Goal: Task Accomplishment & Management: Manage account settings

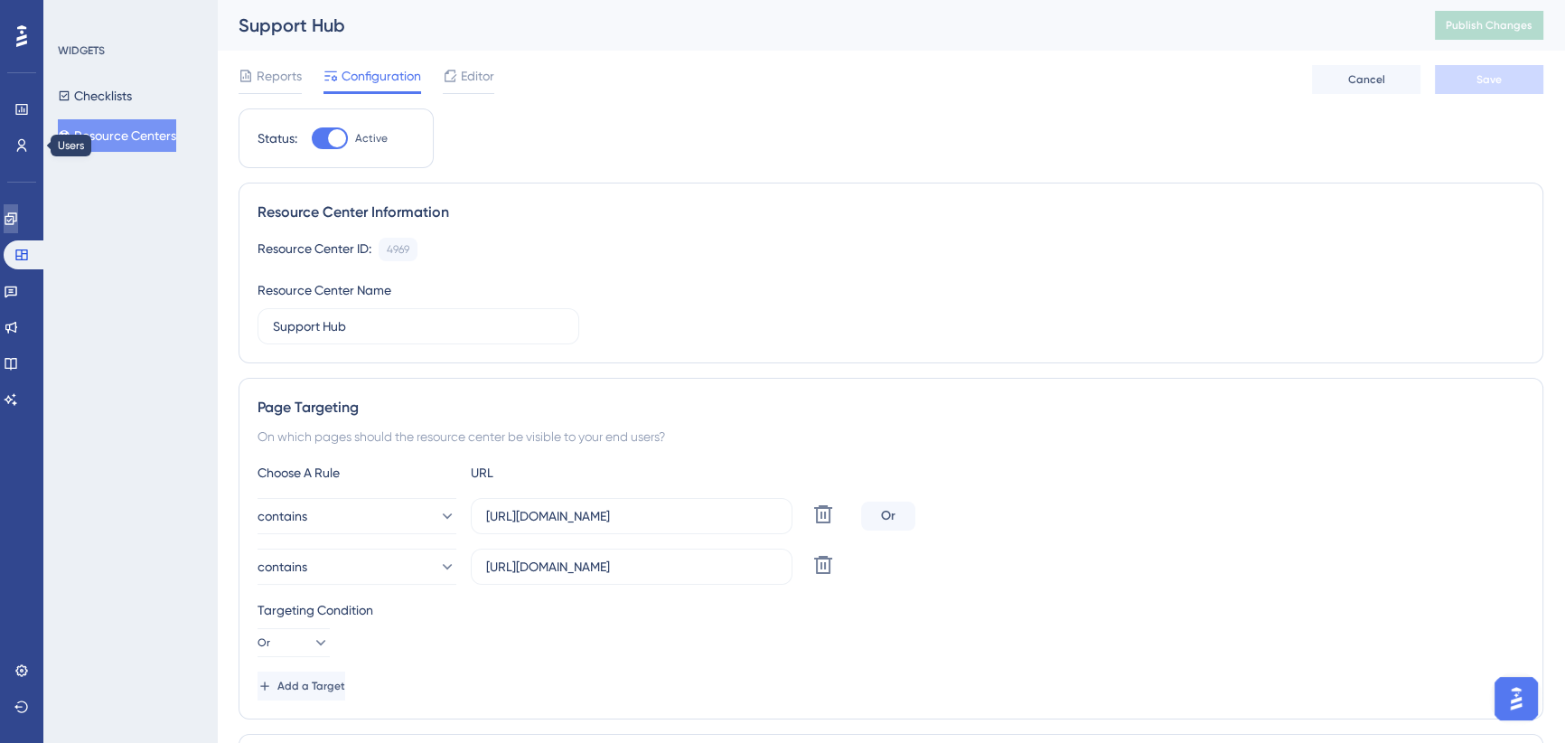
click at [11, 218] on link at bounding box center [11, 218] width 14 height 29
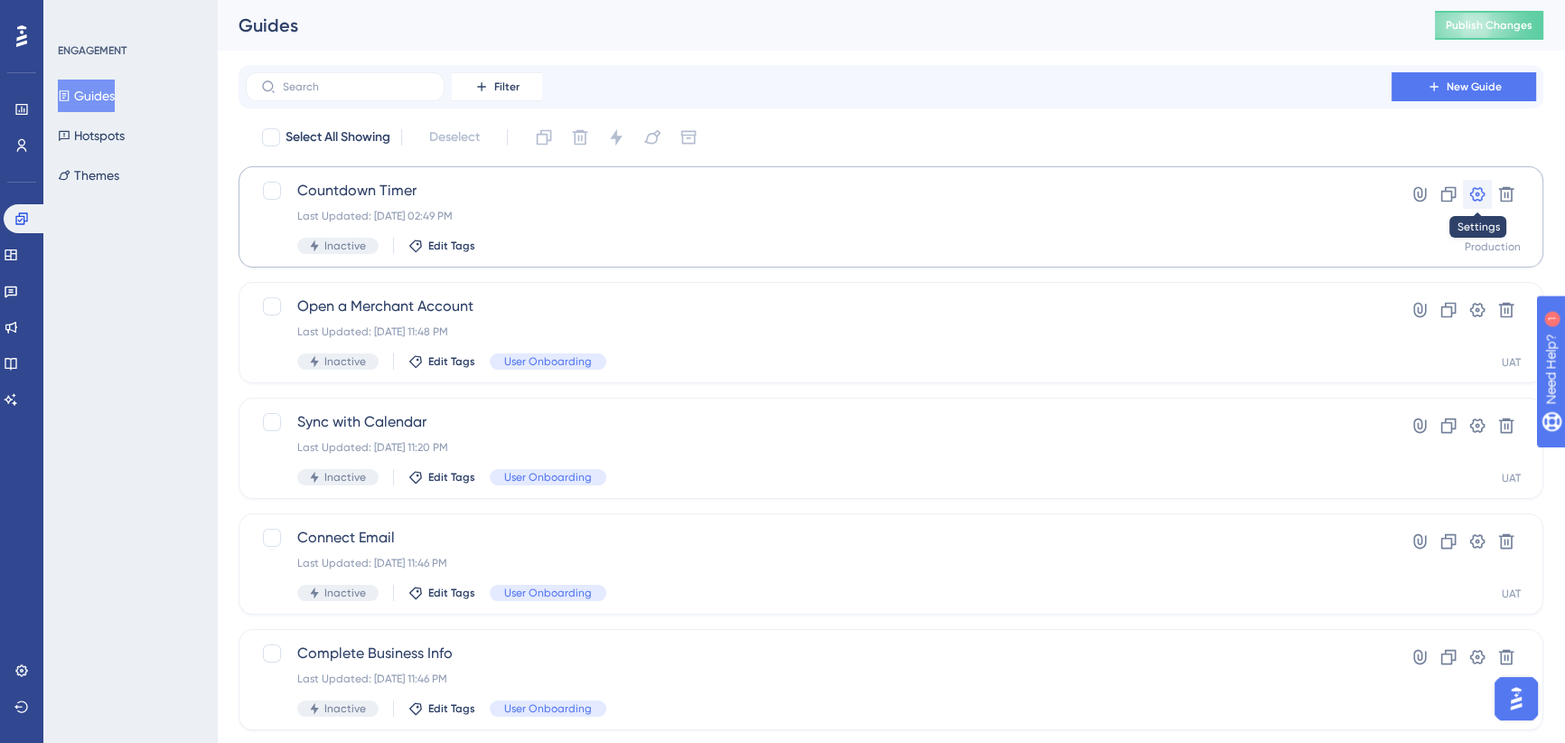
click at [1477, 193] on icon at bounding box center [1477, 194] width 18 height 18
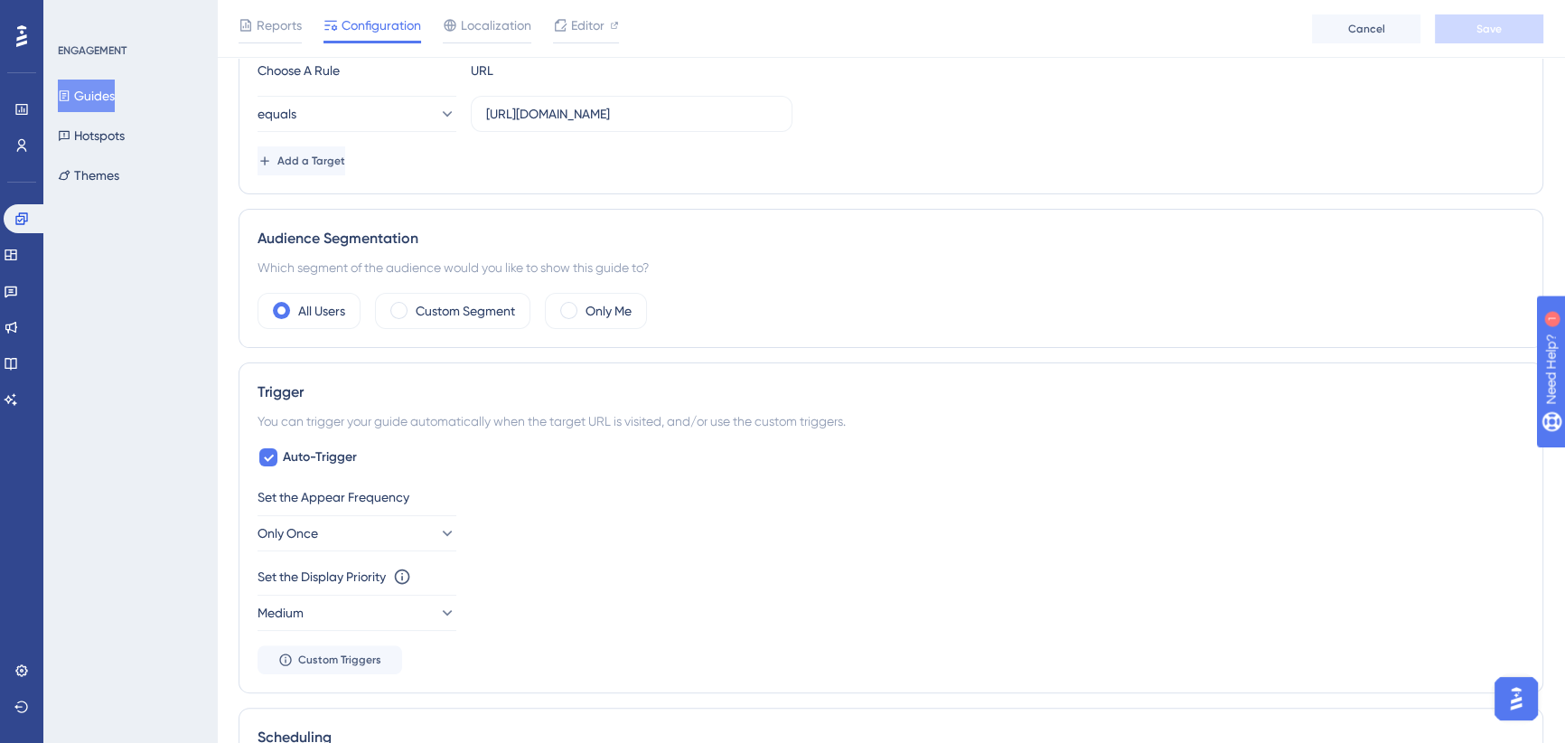
scroll to position [328, 0]
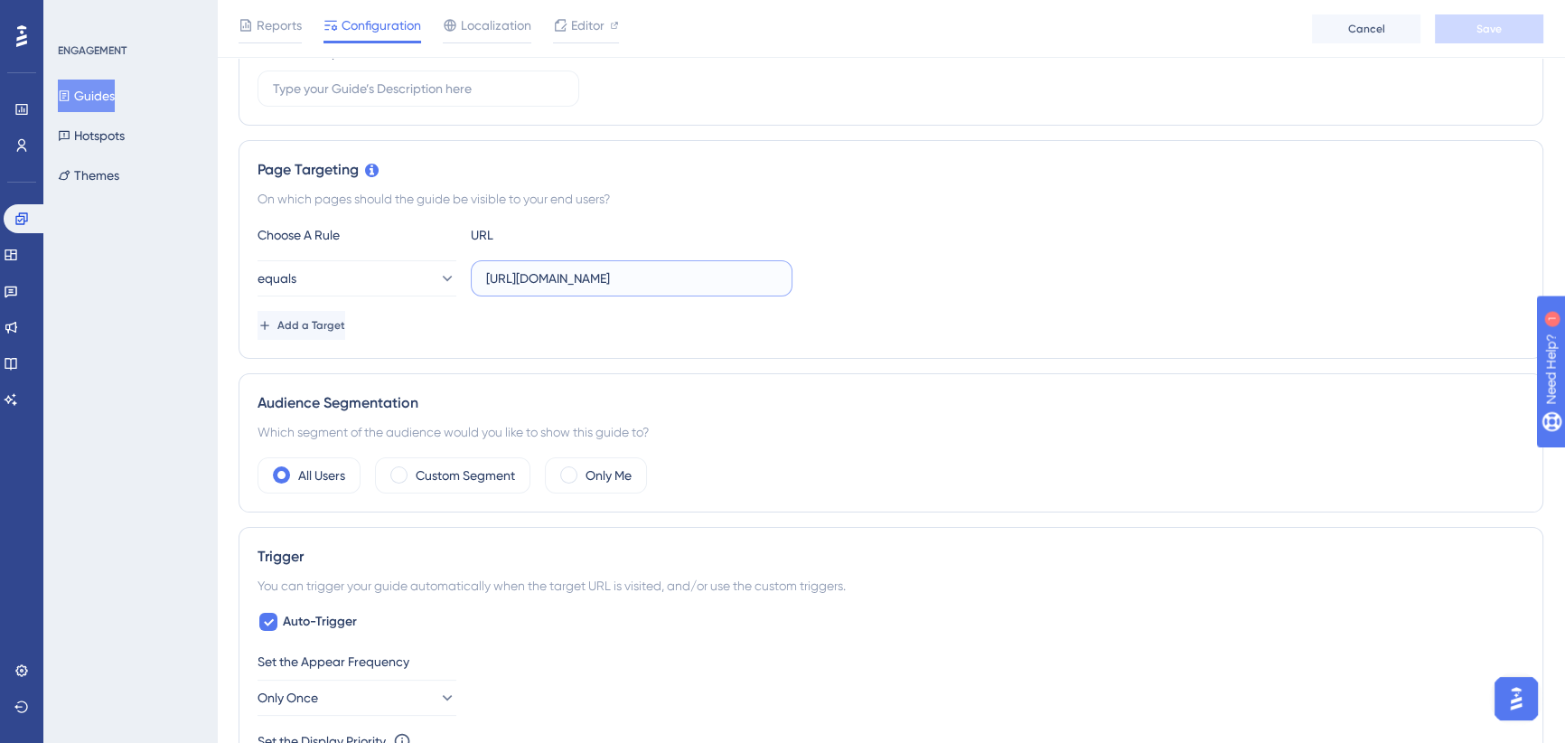
click at [589, 276] on input "[URL][DOMAIN_NAME]" at bounding box center [631, 278] width 291 height 20
click at [588, 277] on input "[URL][DOMAIN_NAME]" at bounding box center [631, 278] width 291 height 20
click at [587, 277] on input "[URL][DOMAIN_NAME]" at bounding box center [631, 278] width 291 height 20
drag, startPoint x: 533, startPoint y: 274, endPoint x: 933, endPoint y: 280, distance: 399.5
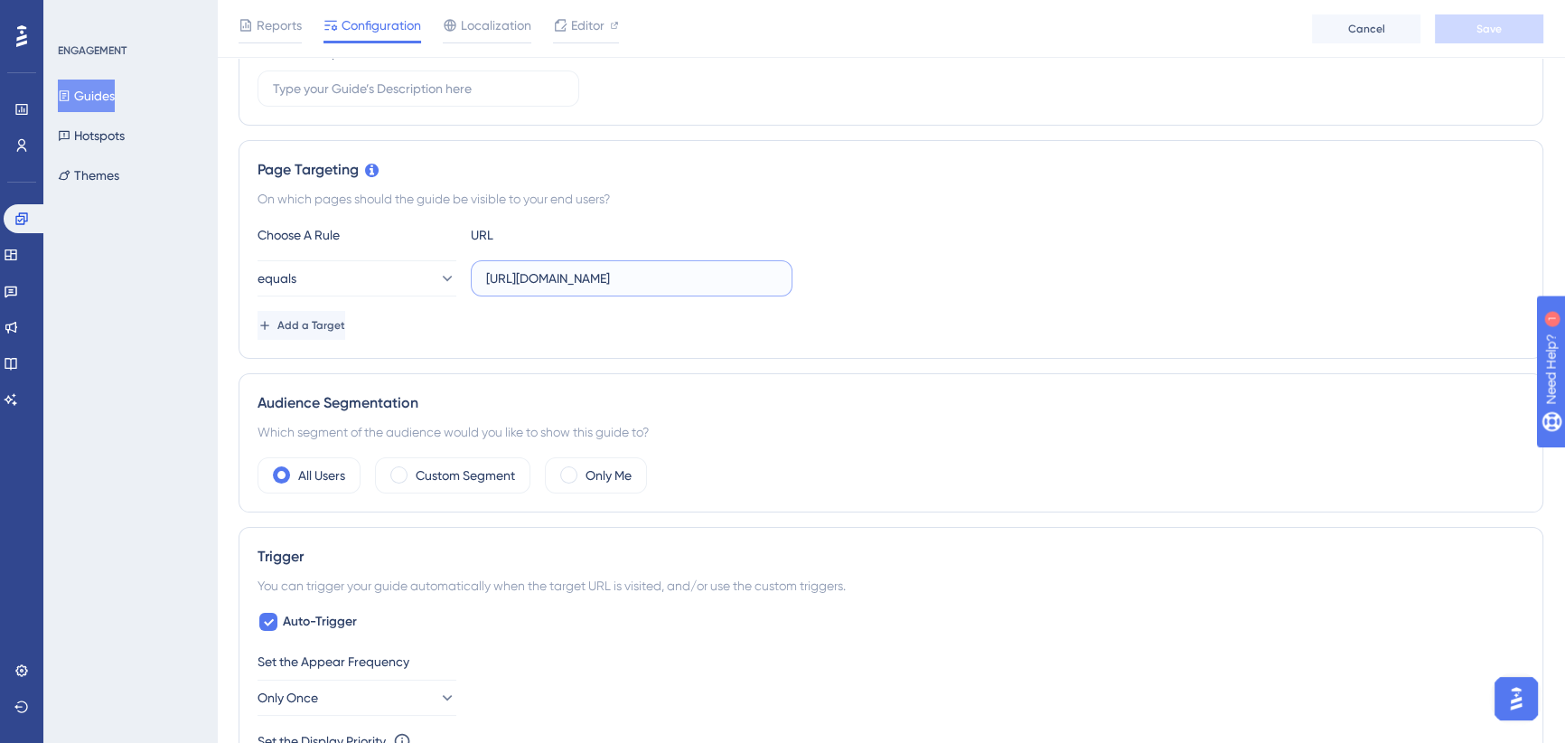
click at [933, 280] on div "equals [URL][DOMAIN_NAME]" at bounding box center [891, 278] width 1267 height 36
type input "[URL][DOMAIN_NAME]"
click at [437, 280] on icon at bounding box center [446, 278] width 18 height 18
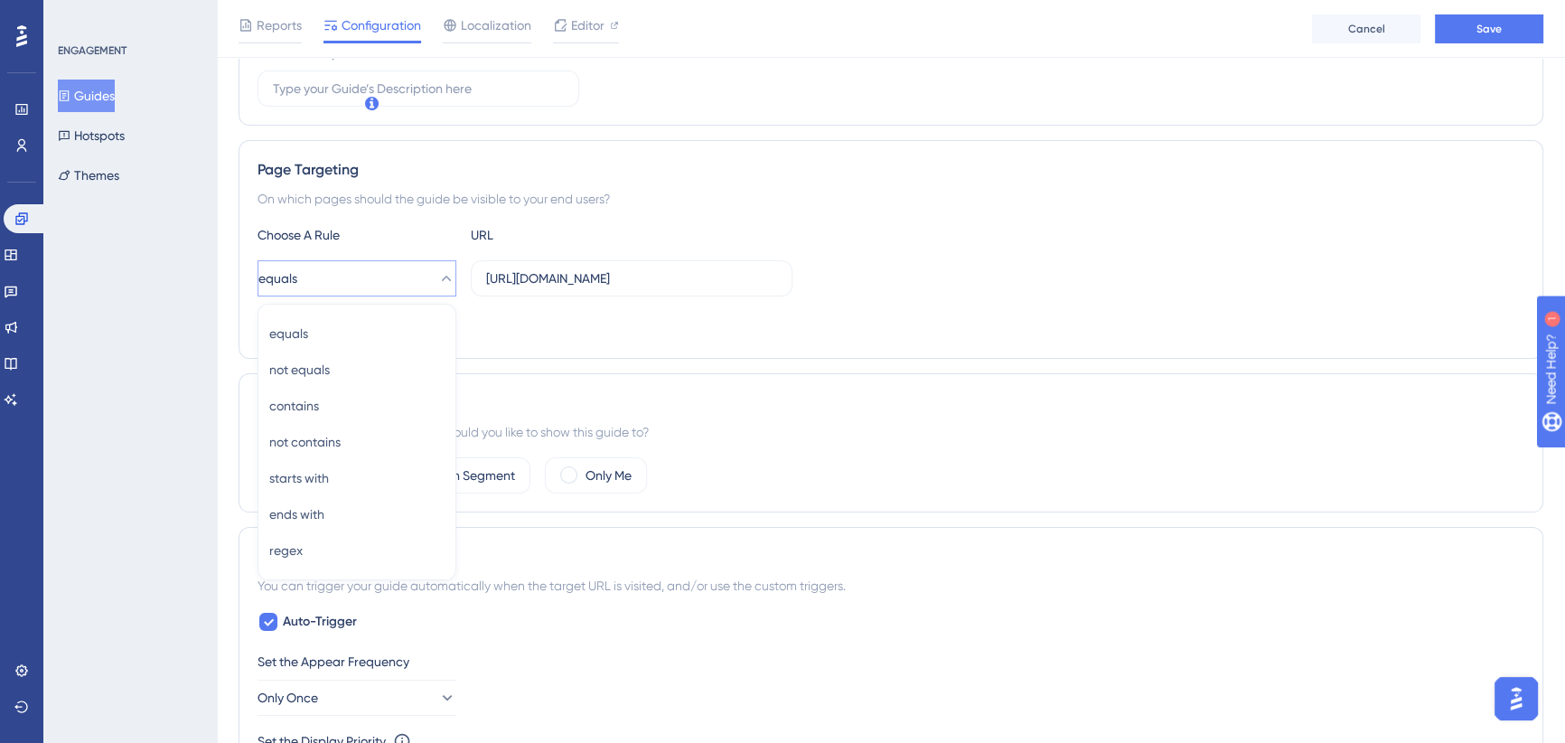
scroll to position [395, 0]
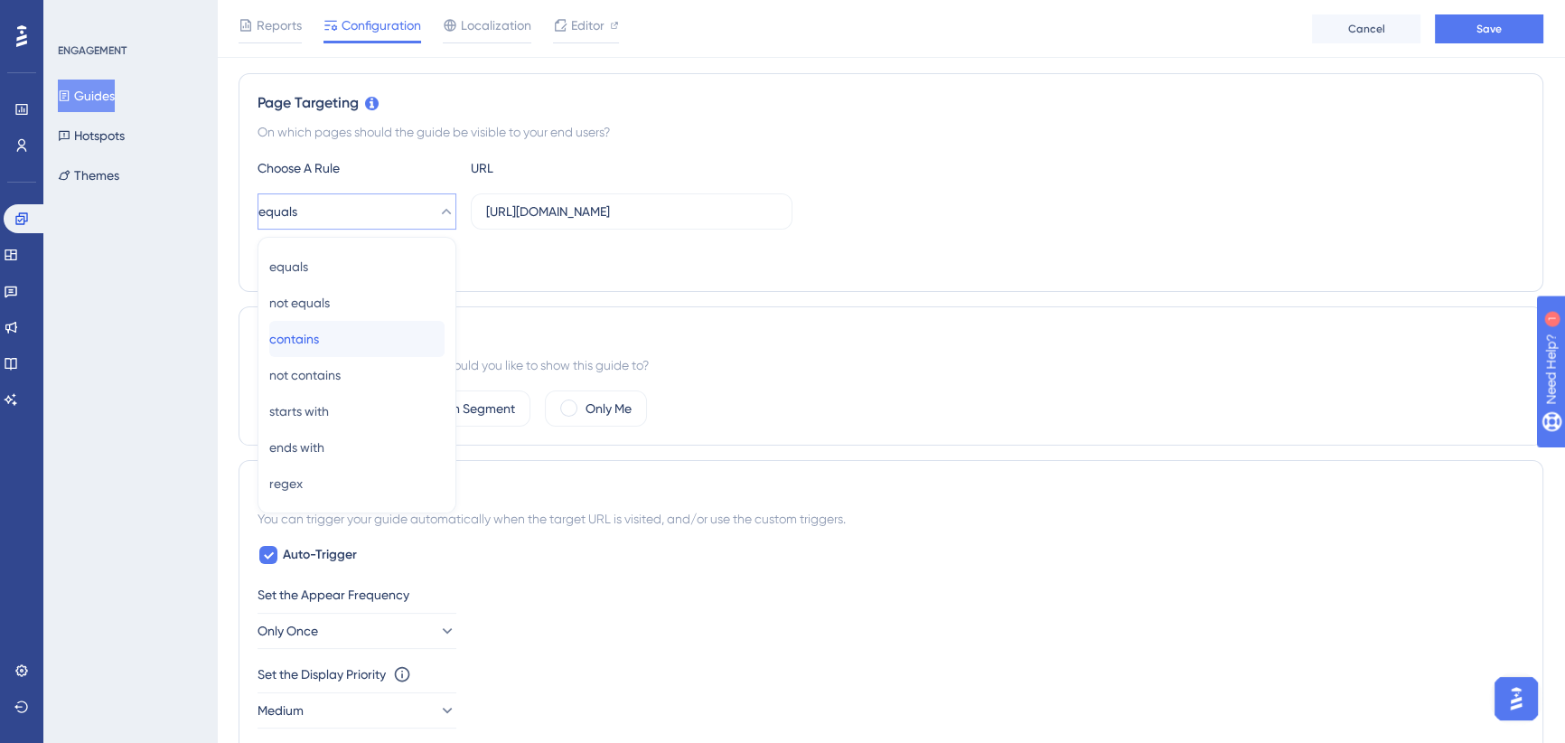
click at [354, 325] on div "contains contains" at bounding box center [356, 339] width 175 height 36
click at [868, 208] on div "contains [URL][DOMAIN_NAME]" at bounding box center [891, 211] width 1267 height 36
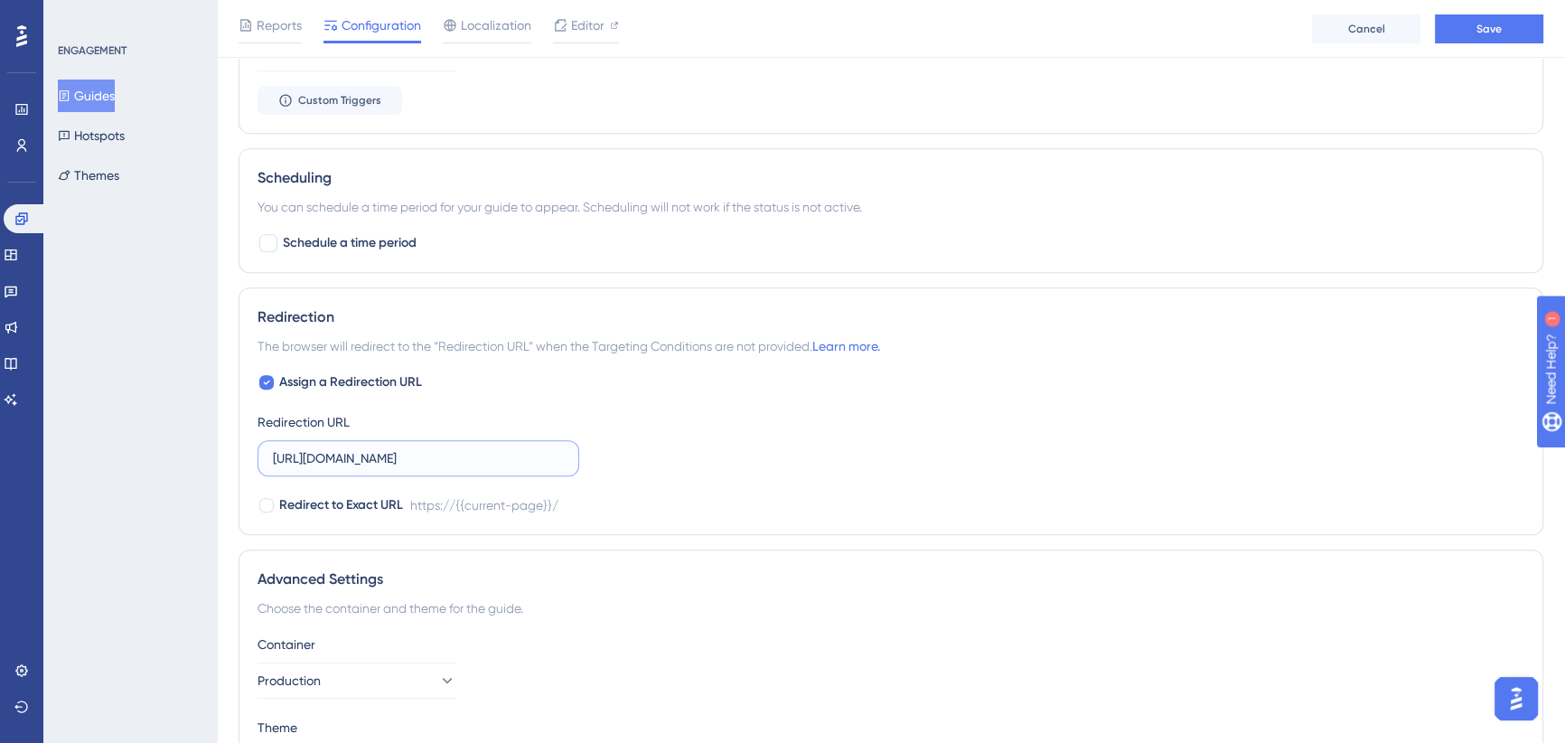
scroll to position [0, 14]
drag, startPoint x: 318, startPoint y: 456, endPoint x: 780, endPoint y: 436, distance: 462.2
click at [780, 436] on div "Assign a Redirection URL Redirection URL [URL][DOMAIN_NAME] Redirect to Exact U…" at bounding box center [891, 443] width 1267 height 145
type input "[URL][DOMAIN_NAME]"
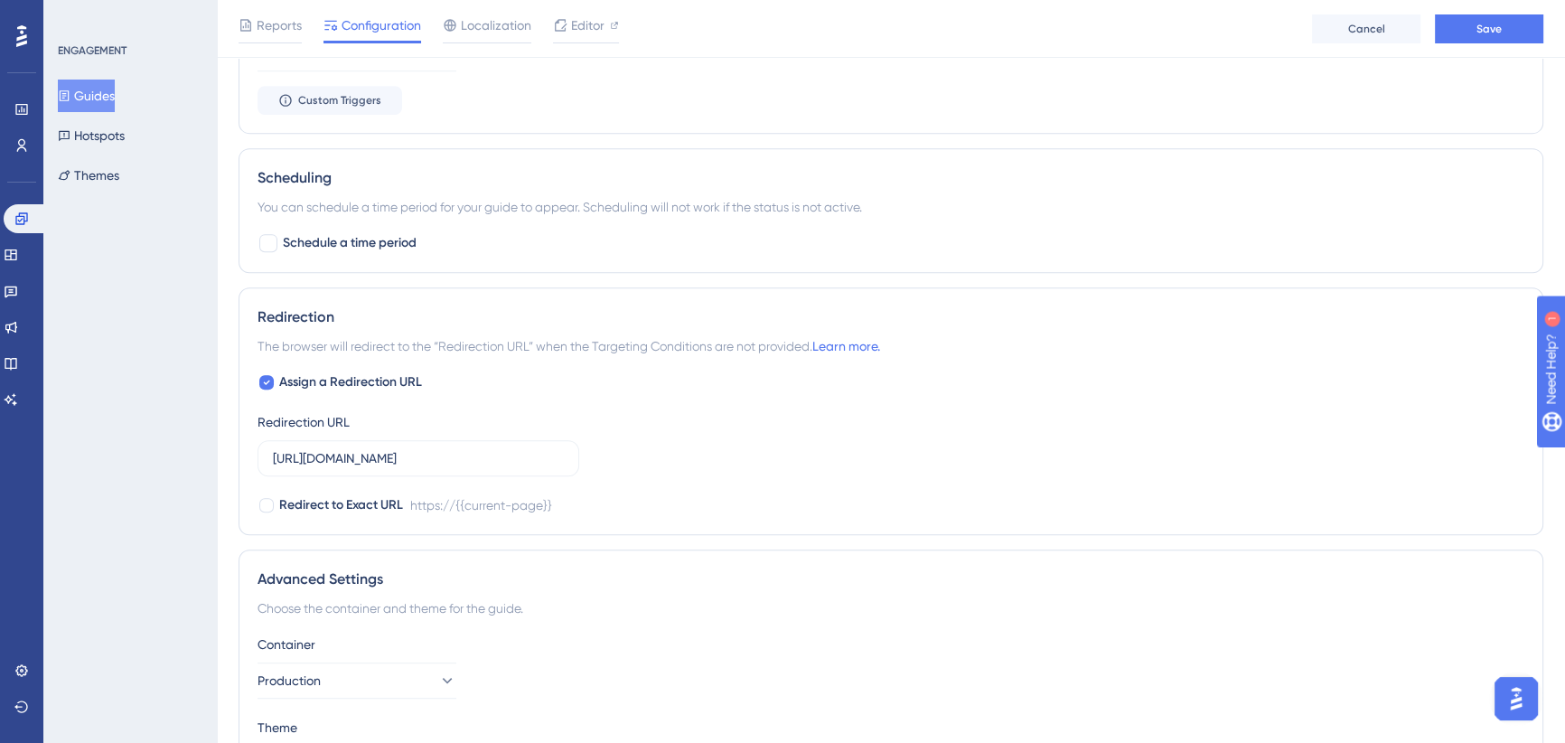
click at [735, 451] on div "Assign a Redirection URL Redirection URL [URL][DOMAIN_NAME] Redirect to Exact U…" at bounding box center [891, 443] width 1267 height 145
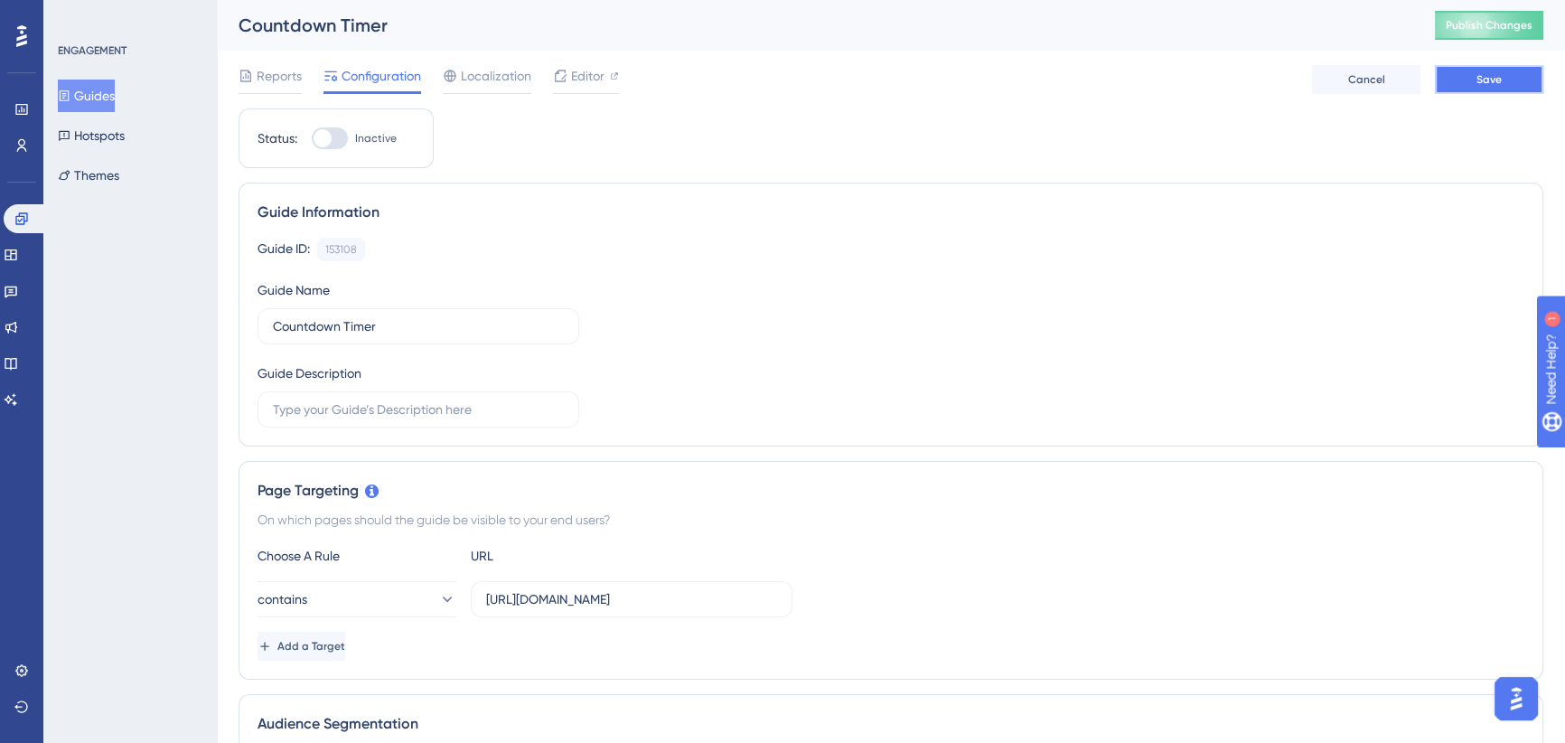
click at [1482, 77] on span "Save" at bounding box center [1489, 79] width 25 height 14
click at [967, 108] on div "Reports Configuration Localization Editor Cancel Save" at bounding box center [891, 80] width 1305 height 58
click at [323, 131] on div at bounding box center [323, 138] width 18 height 18
click at [312, 138] on input "Inactive" at bounding box center [311, 138] width 1 height 1
checkbox input "true"
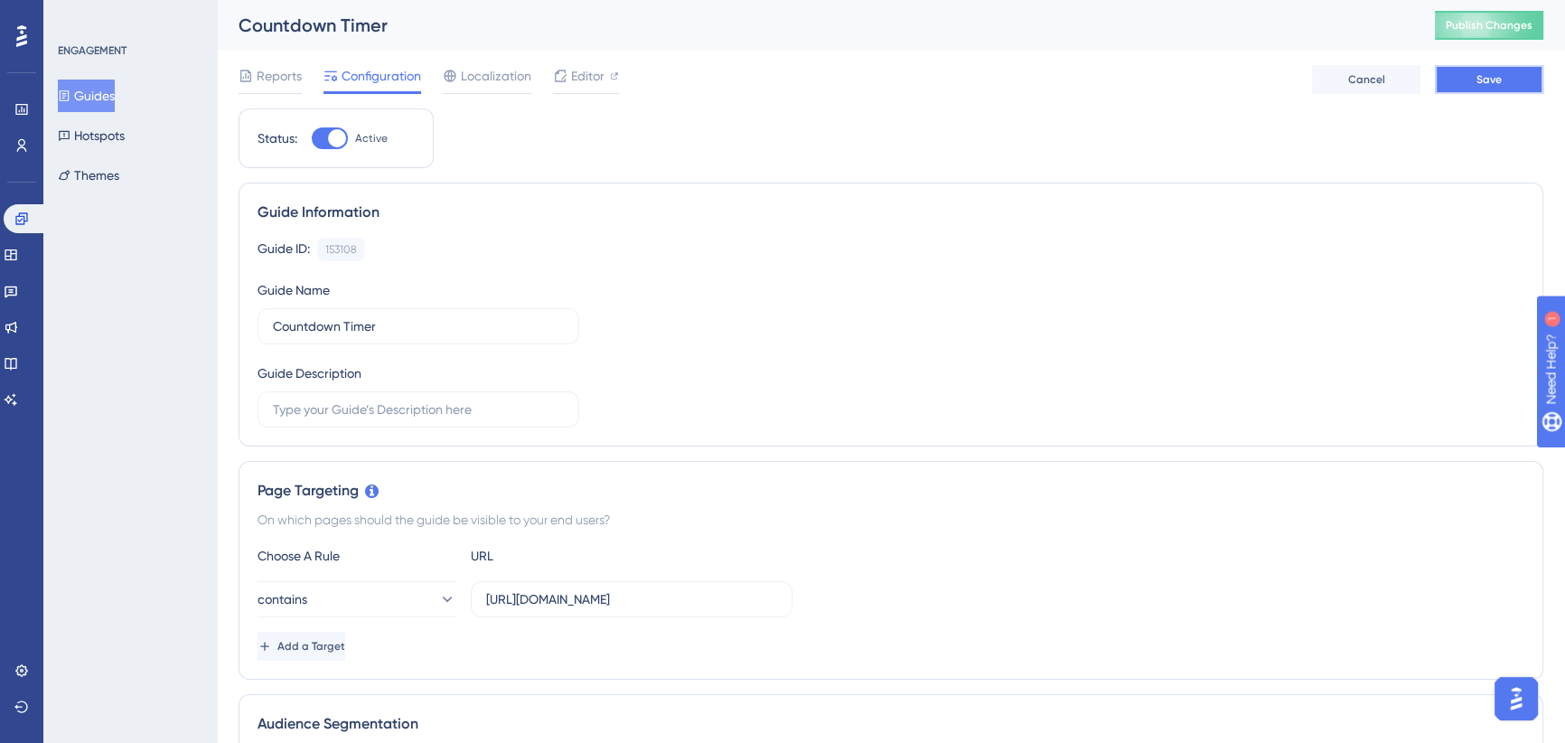
click at [1479, 82] on span "Save" at bounding box center [1489, 79] width 25 height 14
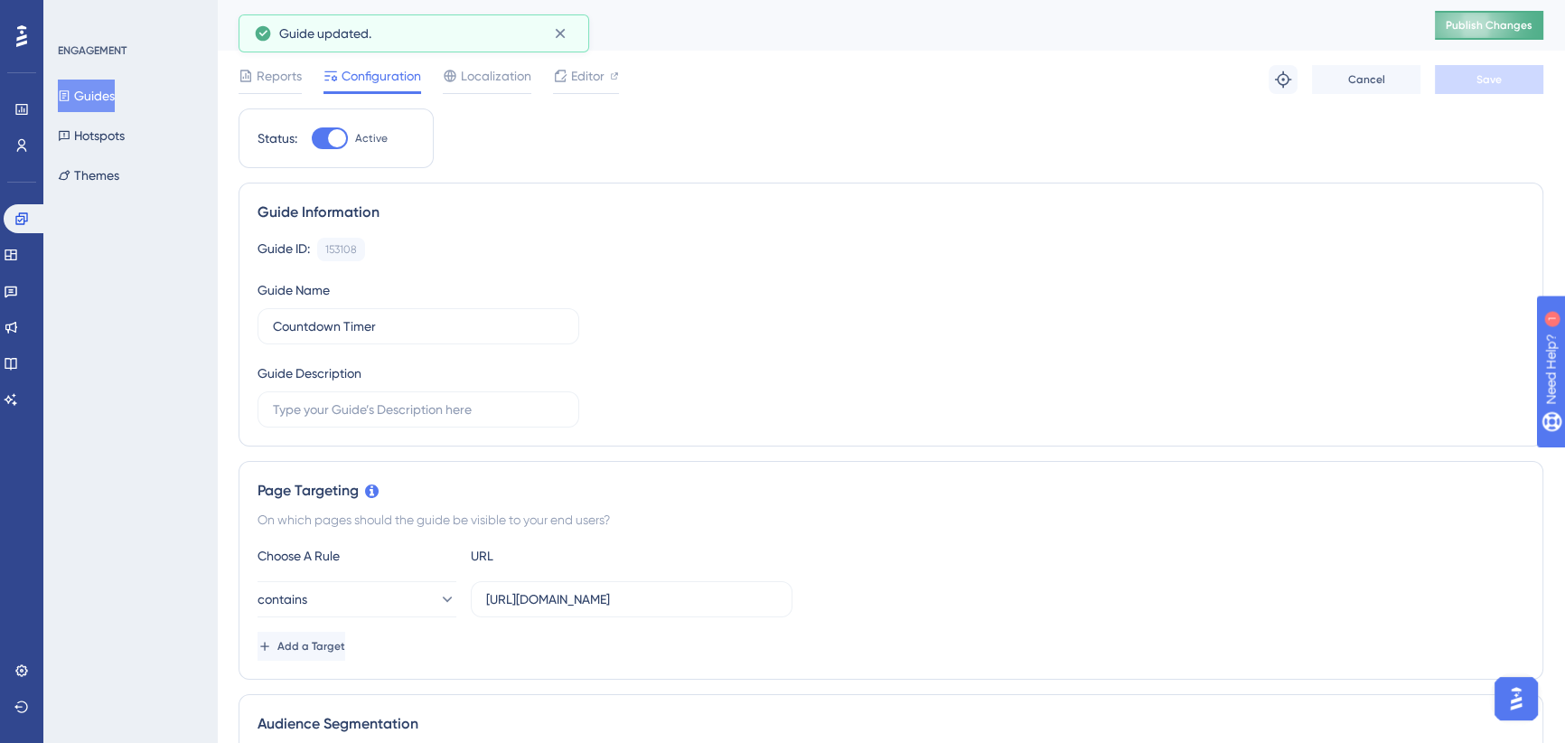
click at [1471, 33] on button "Publish Changes" at bounding box center [1489, 25] width 108 height 29
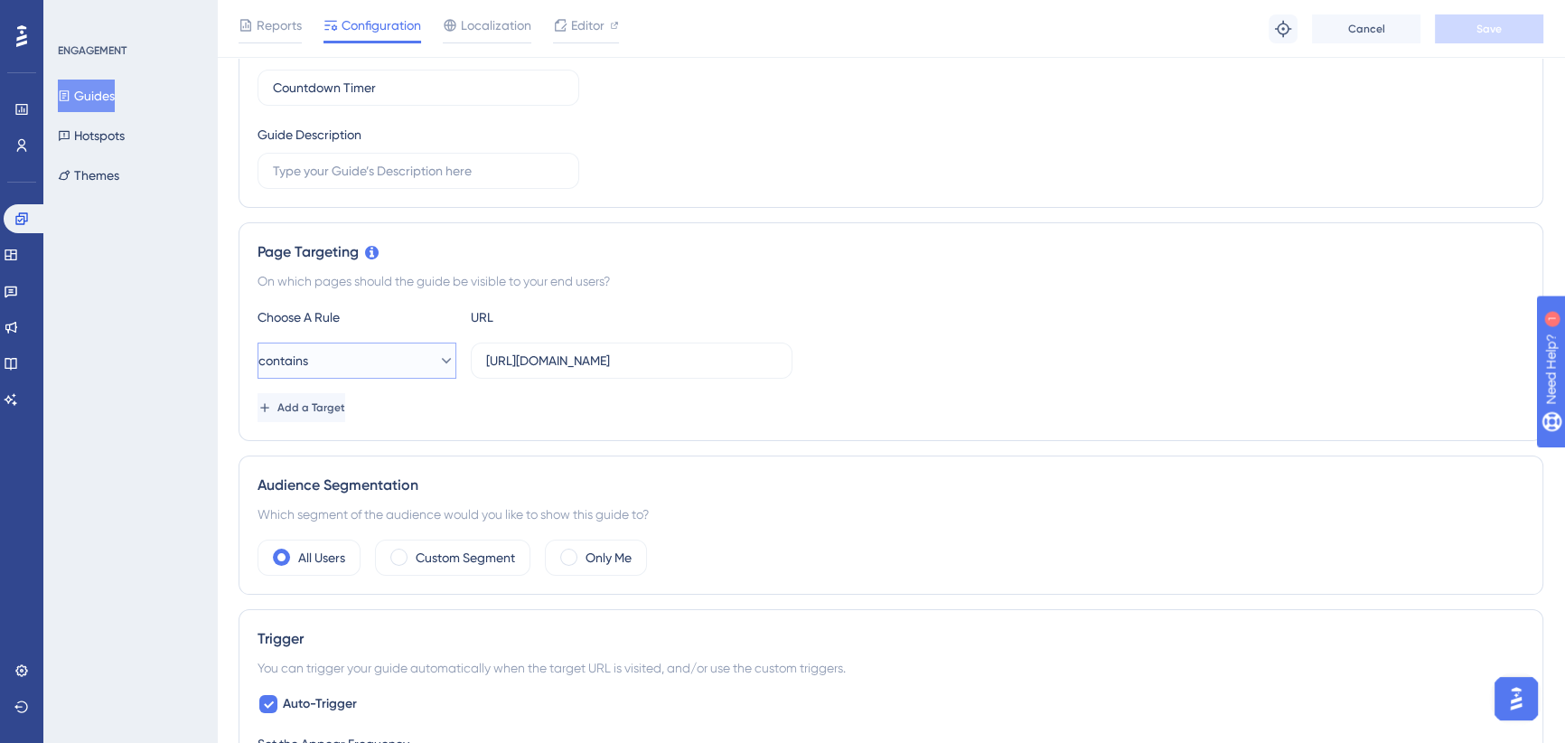
click at [386, 354] on button "contains" at bounding box center [357, 360] width 199 height 36
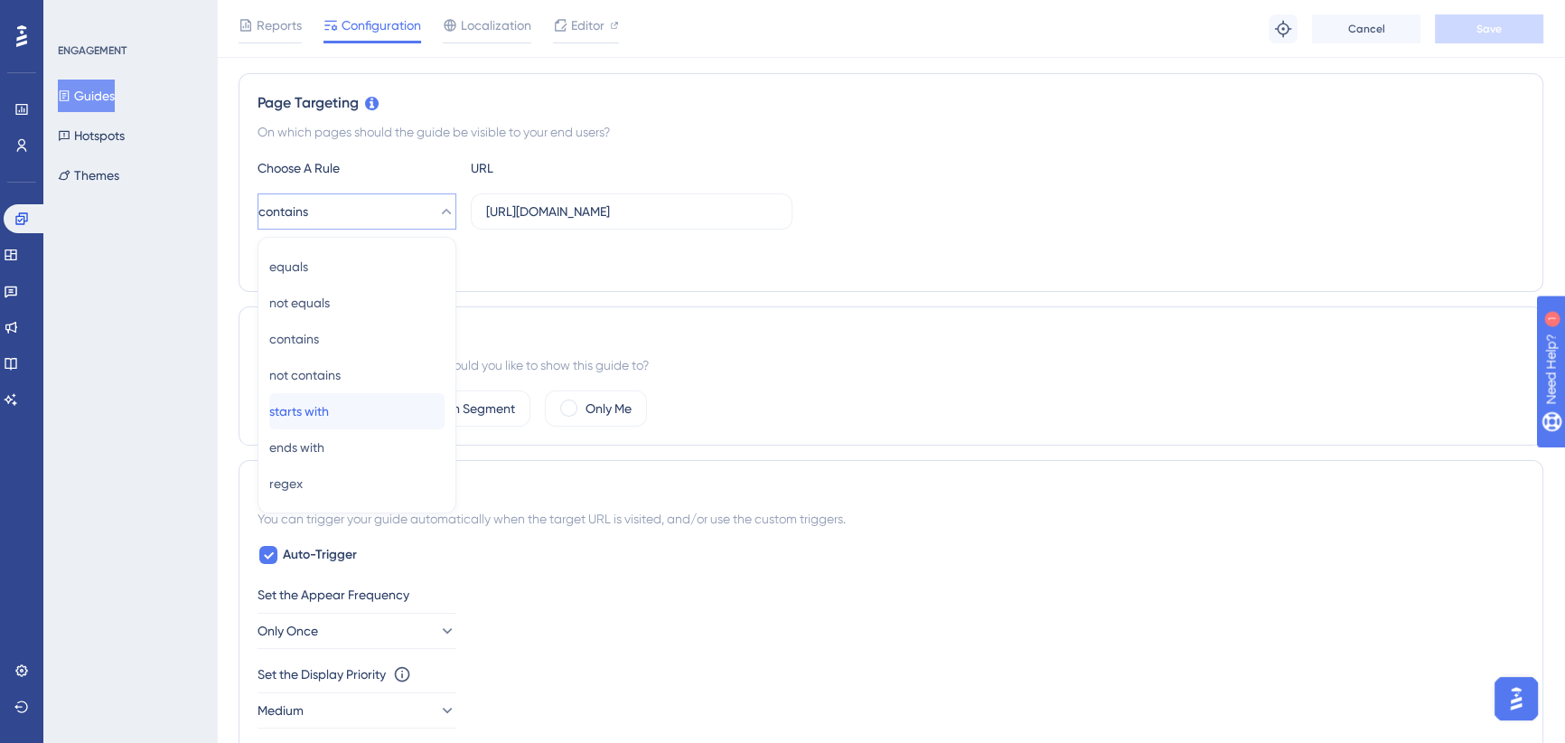
click at [329, 412] on span "starts with" at bounding box center [299, 411] width 60 height 22
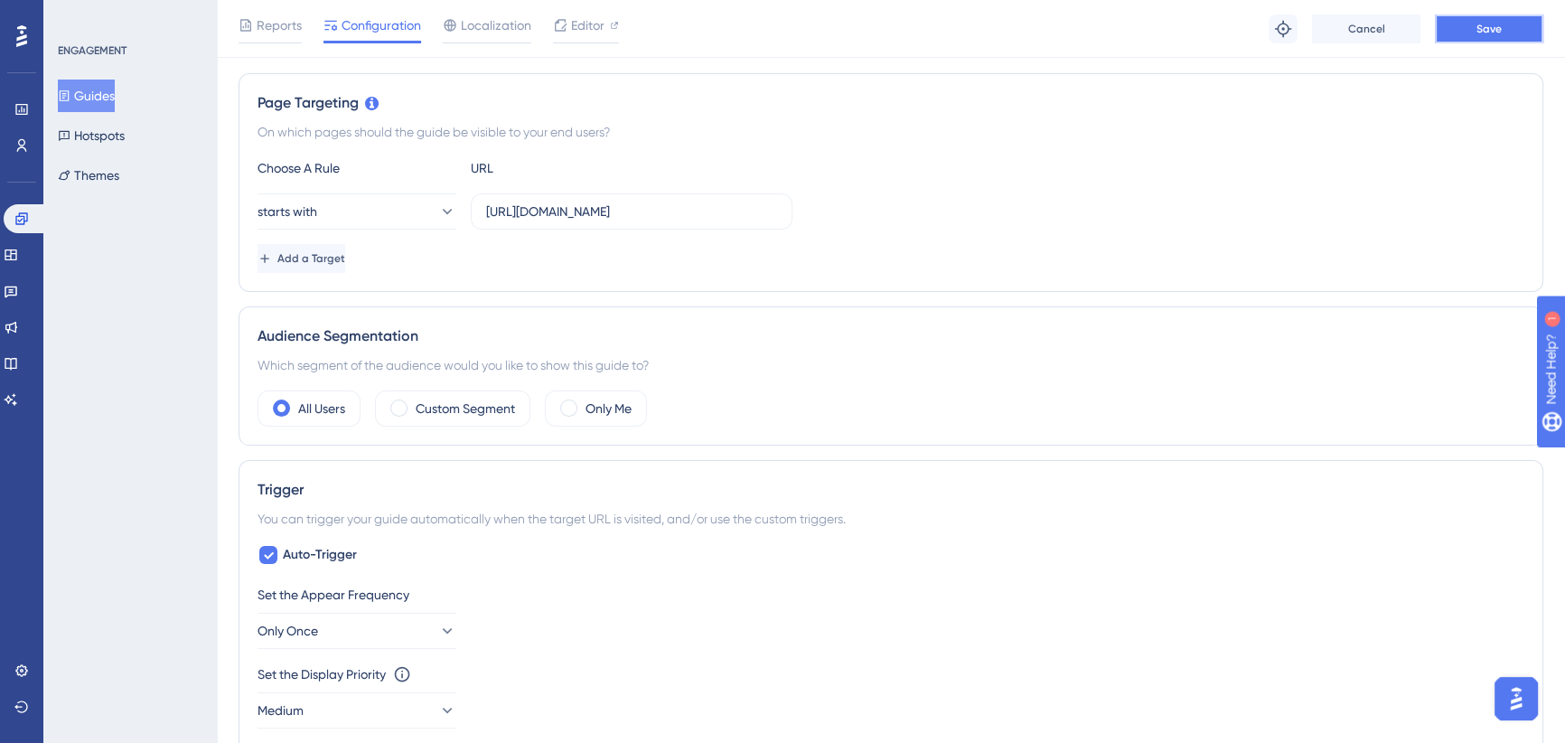
click at [1464, 36] on button "Save" at bounding box center [1489, 28] width 108 height 29
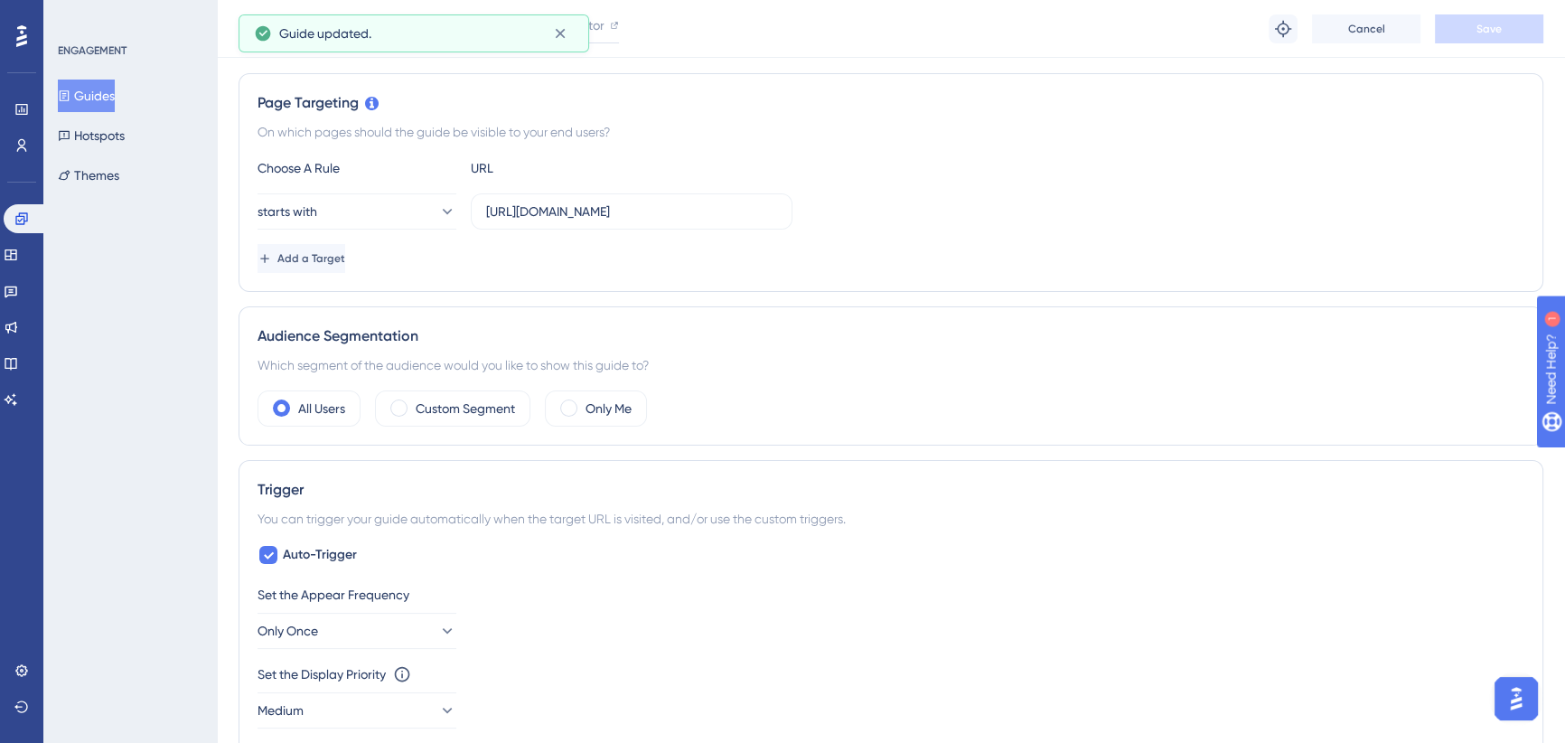
scroll to position [0, 0]
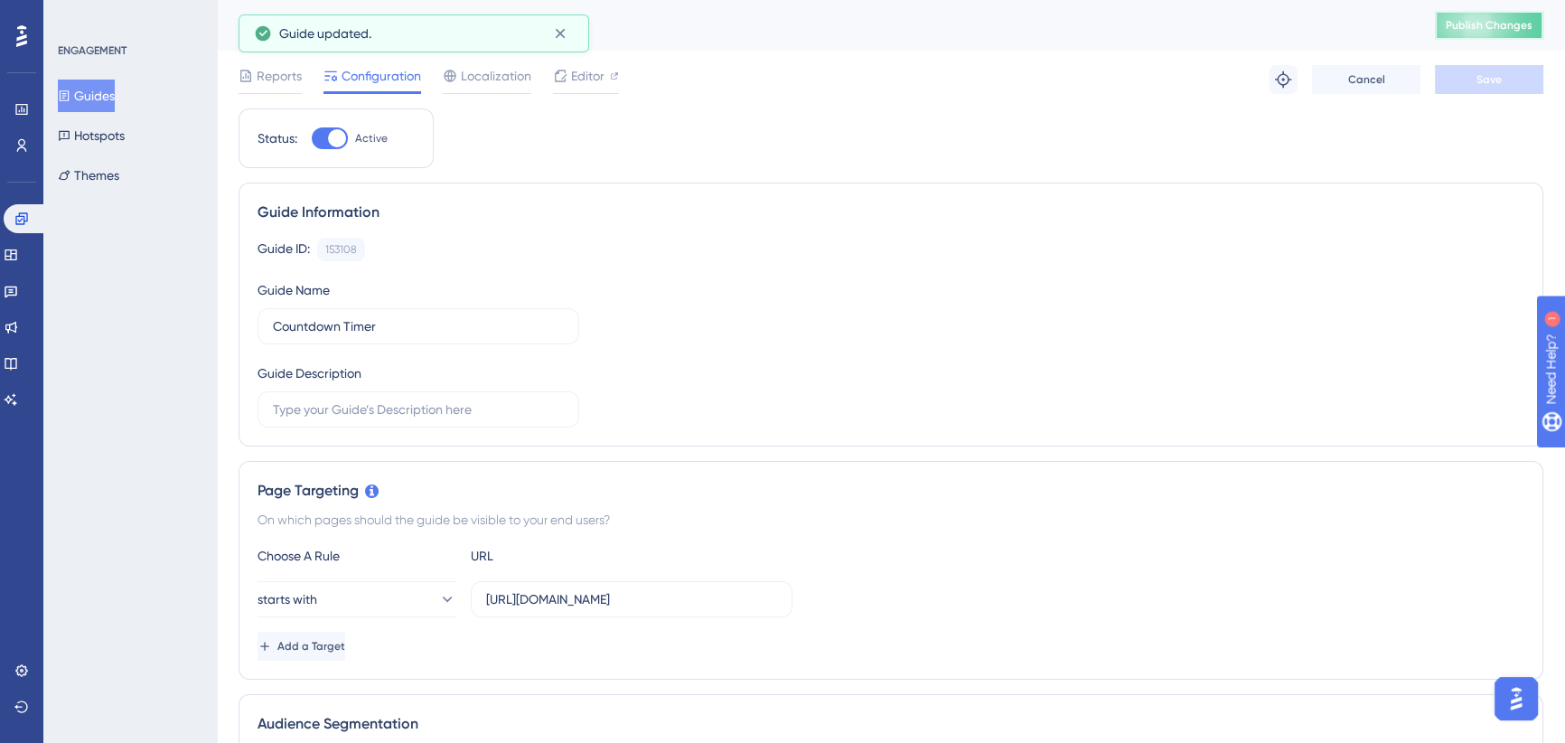
click at [1495, 18] on span "Publish Changes" at bounding box center [1489, 25] width 87 height 14
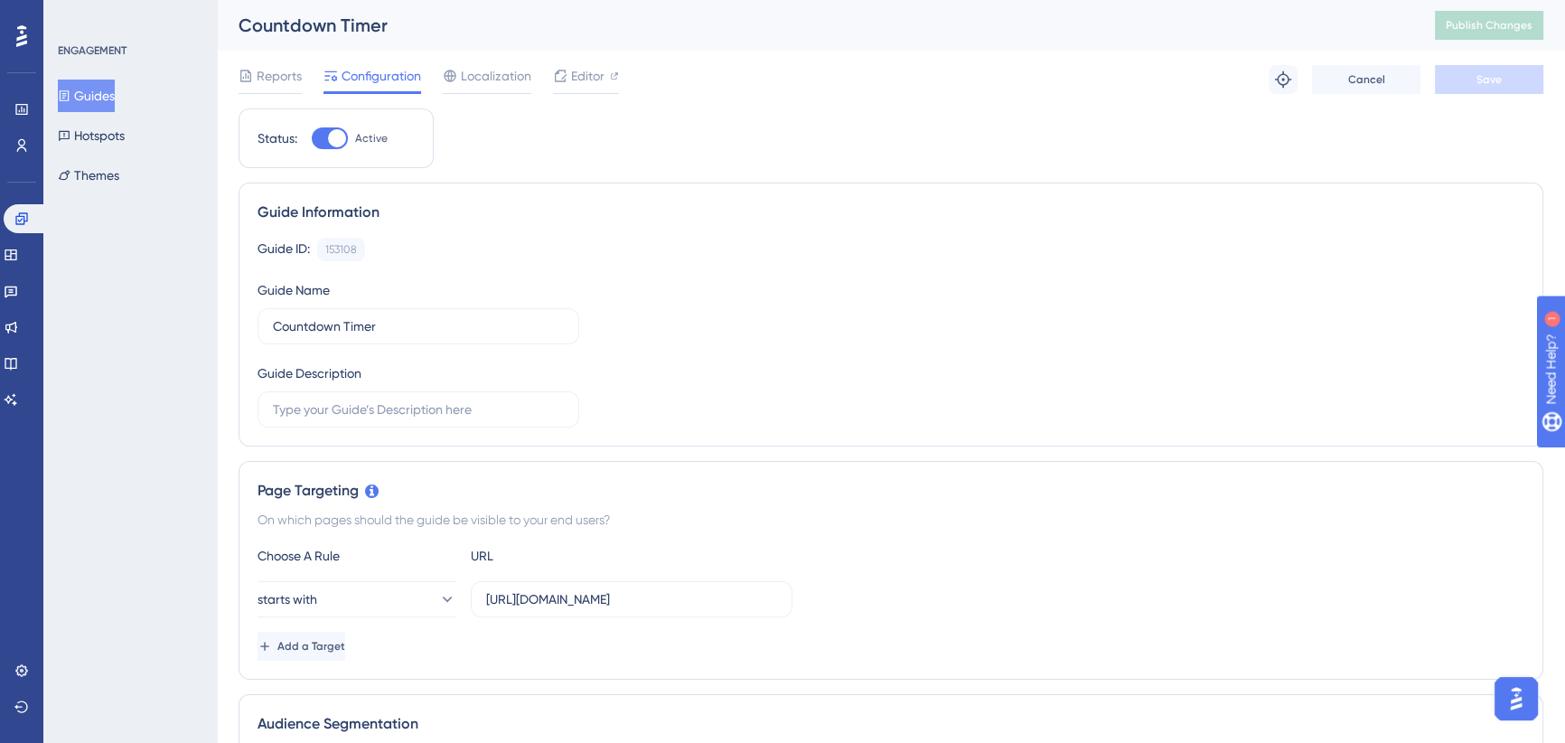
click at [89, 97] on button "Guides" at bounding box center [86, 96] width 57 height 33
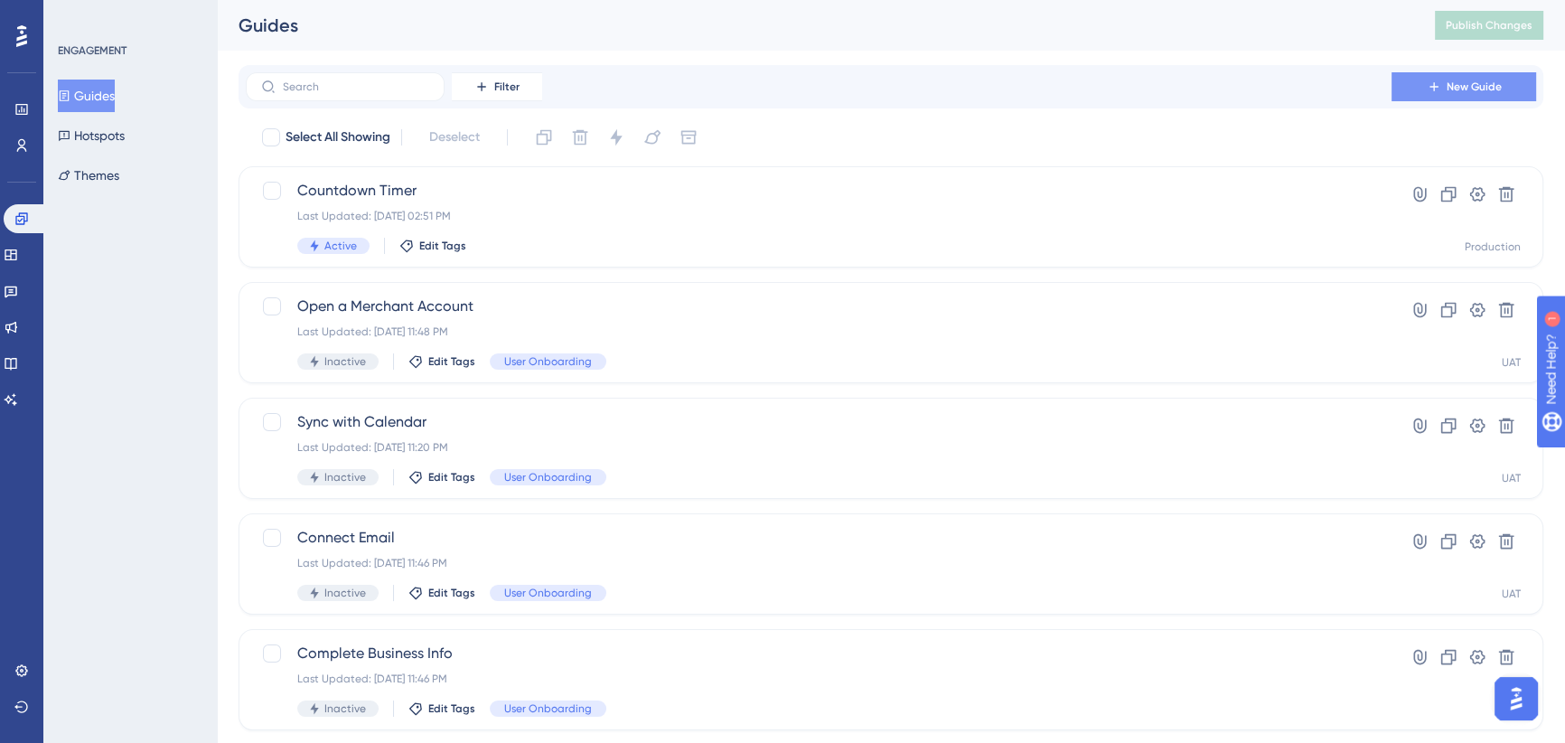
click at [1456, 84] on span "New Guide" at bounding box center [1474, 87] width 55 height 14
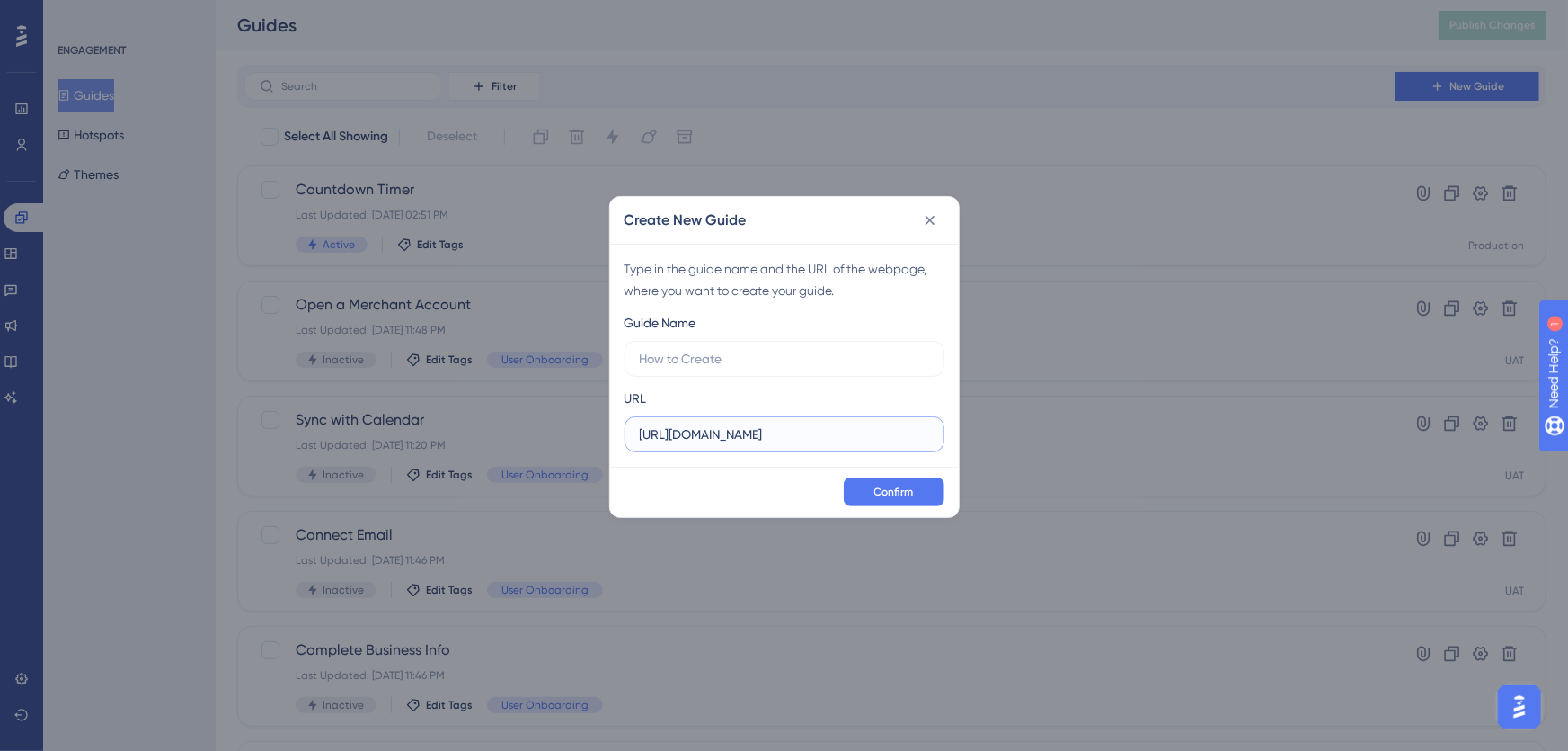
click at [719, 431] on input "[URL][DOMAIN_NAME]" at bounding box center [784, 435] width 289 height 20
drag, startPoint x: 684, startPoint y: 434, endPoint x: 1152, endPoint y: 434, distance: 468.0
click at [1152, 434] on div "Create New Guide Type in the guide name and the URL of the webpage, where you w…" at bounding box center [784, 375] width 1568 height 751
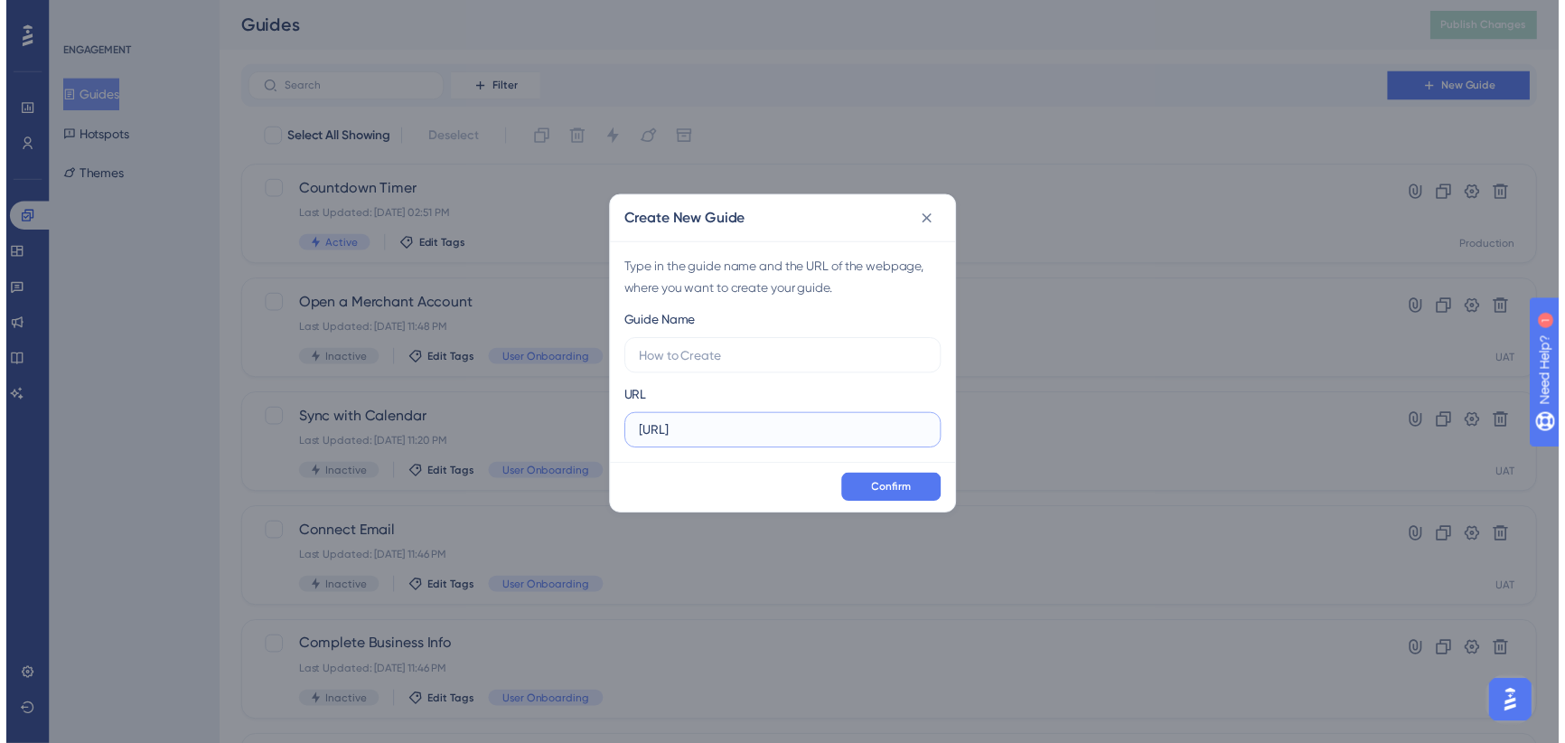
scroll to position [0, 0]
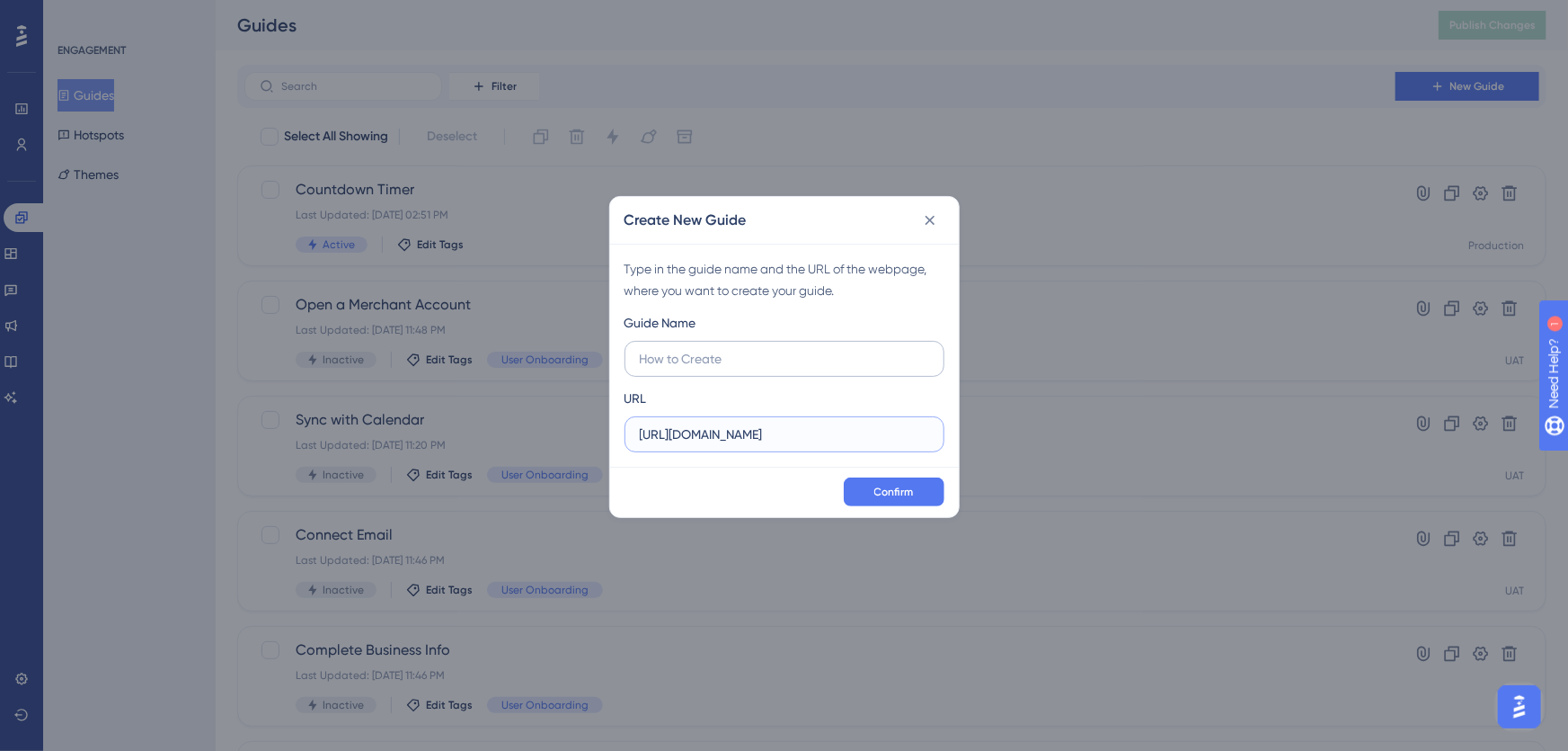
type input "[URL][DOMAIN_NAME]"
click at [768, 358] on input "text" at bounding box center [784, 359] width 289 height 20
type input "Countdown Timer"
click at [905, 492] on span "Confirm" at bounding box center [894, 491] width 40 height 14
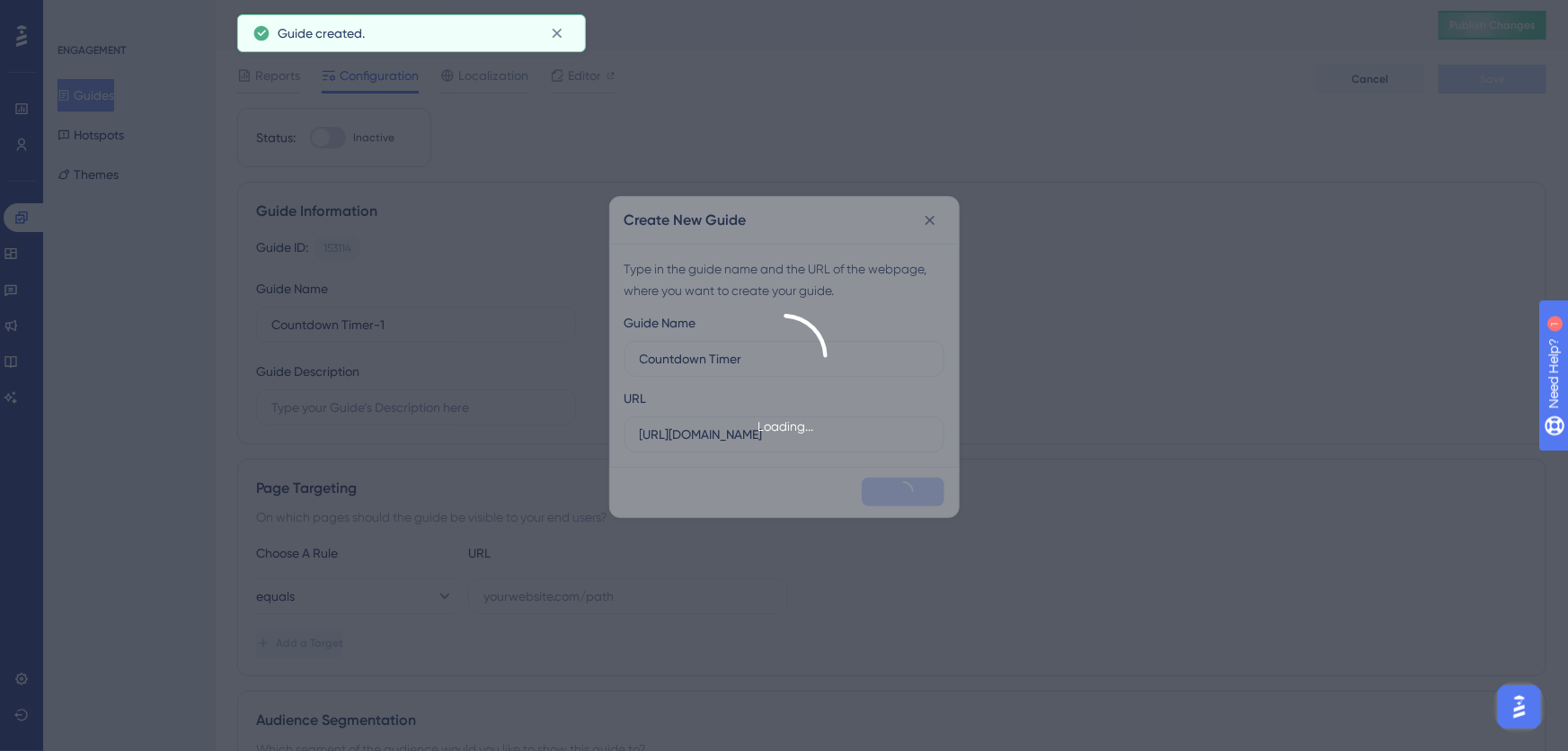
click at [894, 165] on div "Loading..." at bounding box center [784, 375] width 1568 height 751
click at [967, 135] on div "Loading..." at bounding box center [784, 375] width 1568 height 751
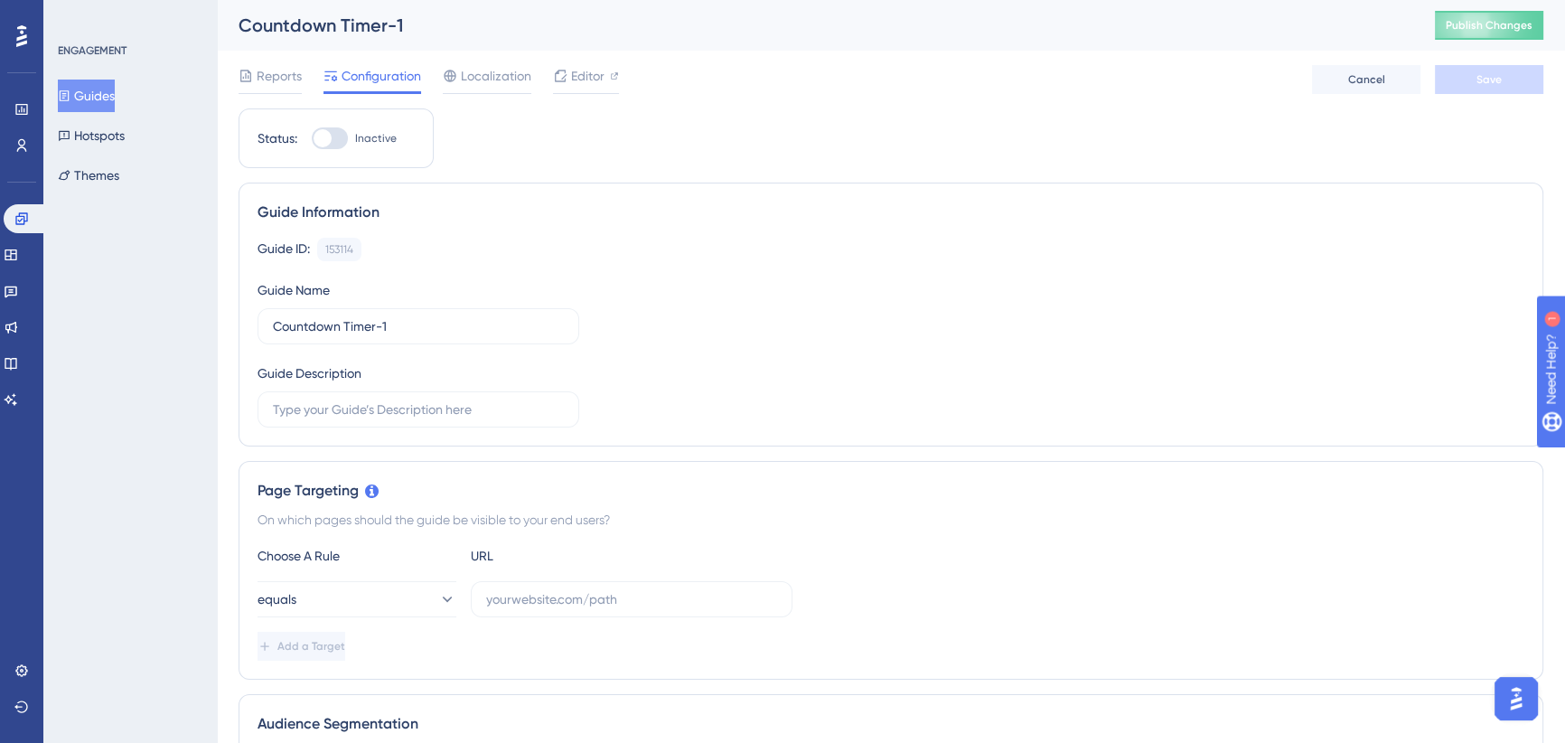
click at [102, 89] on button "Guides" at bounding box center [86, 96] width 57 height 33
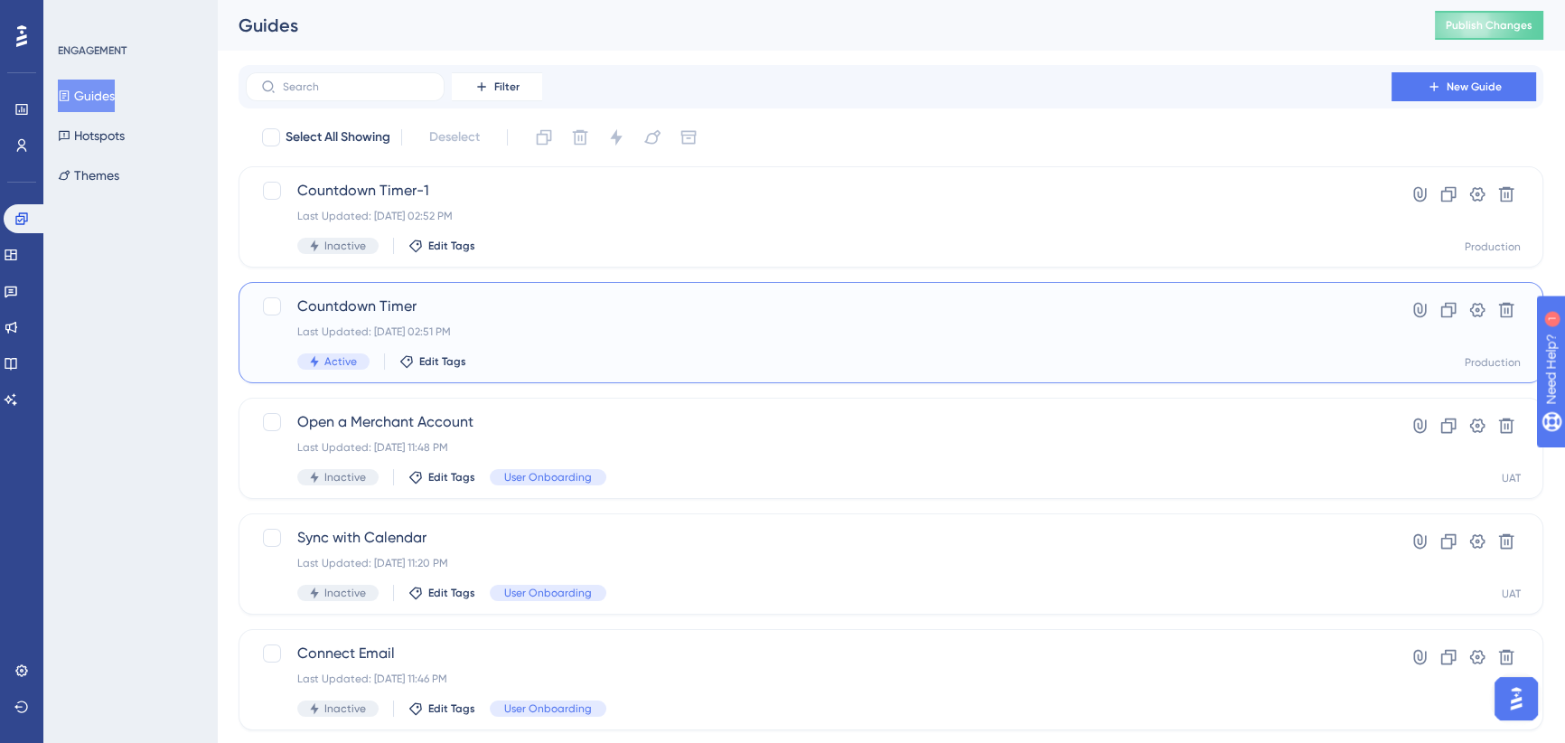
click at [586, 313] on span "Countdown Timer" at bounding box center [818, 306] width 1043 height 22
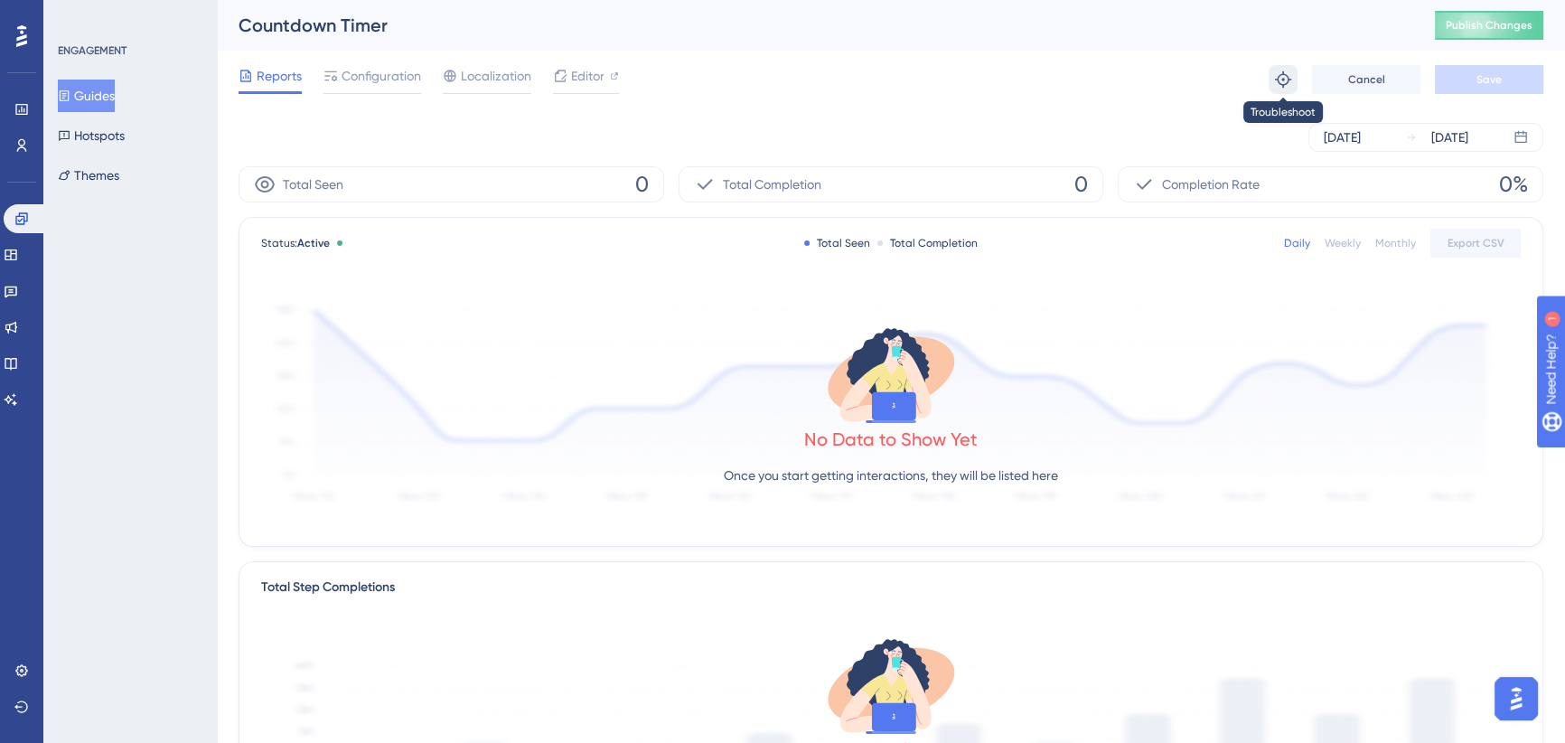
click at [1284, 79] on icon at bounding box center [1283, 79] width 18 height 18
click at [1476, 20] on span "Publish Changes" at bounding box center [1489, 25] width 87 height 14
click at [371, 66] on span "Configuration" at bounding box center [382, 76] width 80 height 22
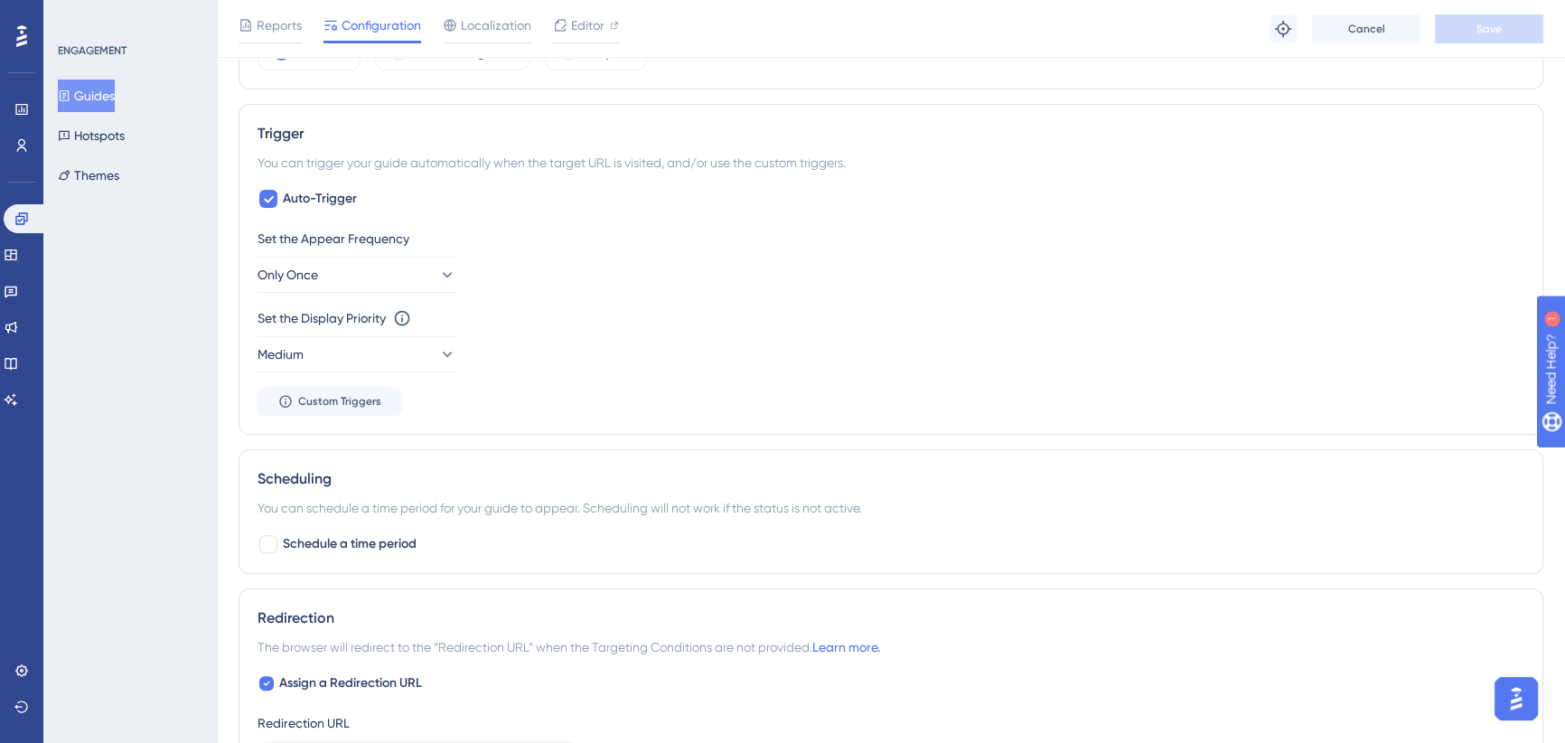
scroll to position [1180, 0]
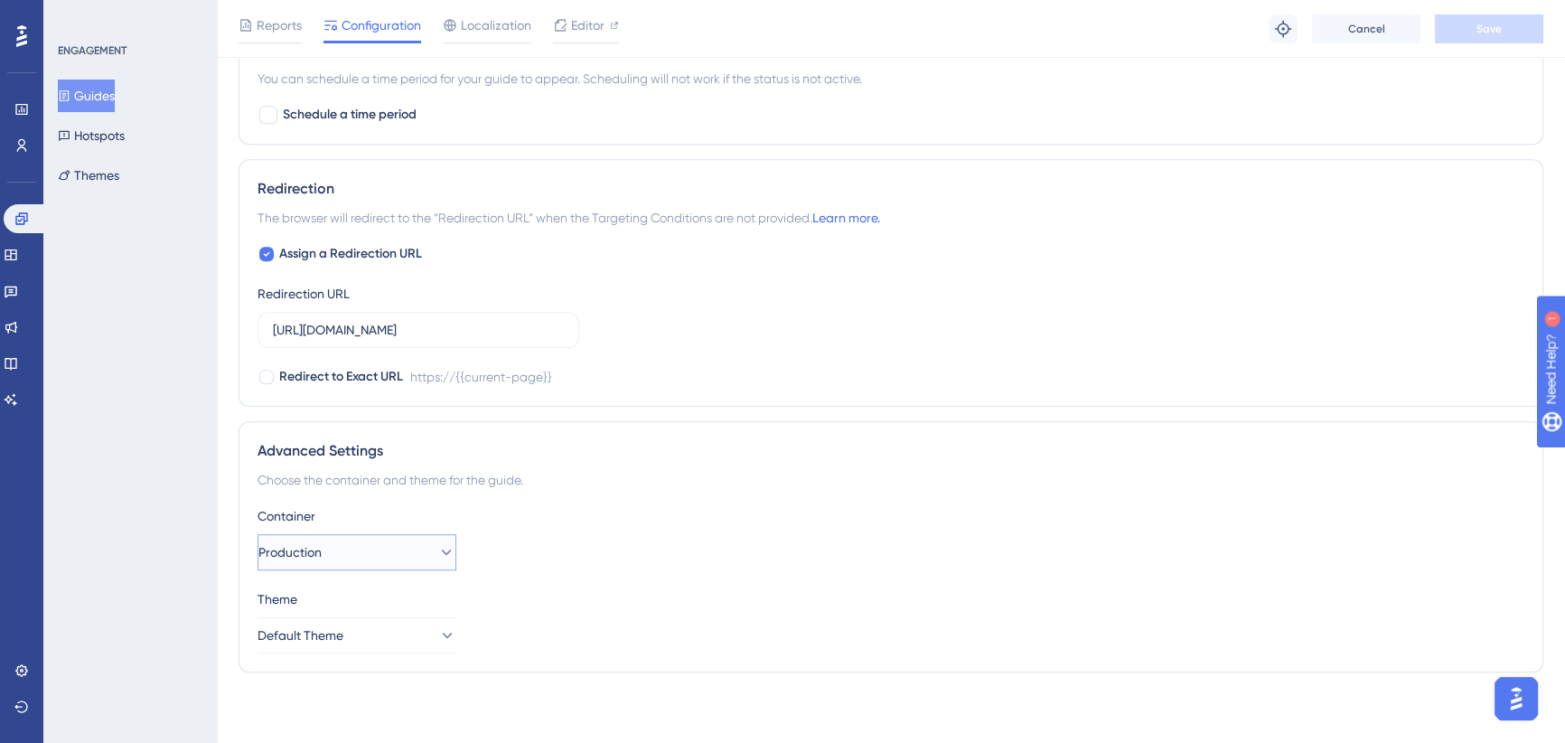
click at [374, 549] on button "Production" at bounding box center [357, 552] width 199 height 36
click at [322, 637] on div "UAT UAT" at bounding box center [356, 643] width 175 height 36
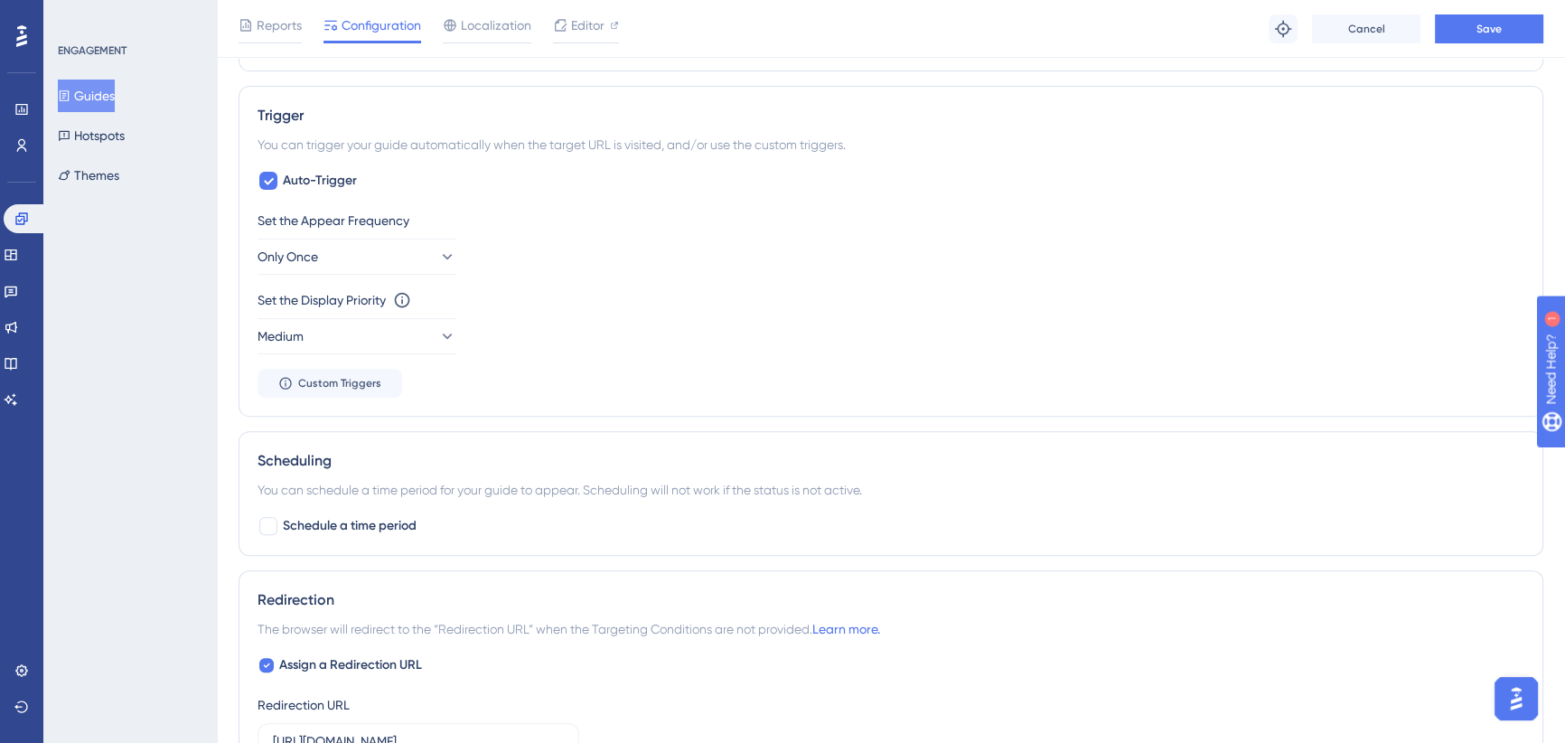
scroll to position [605, 0]
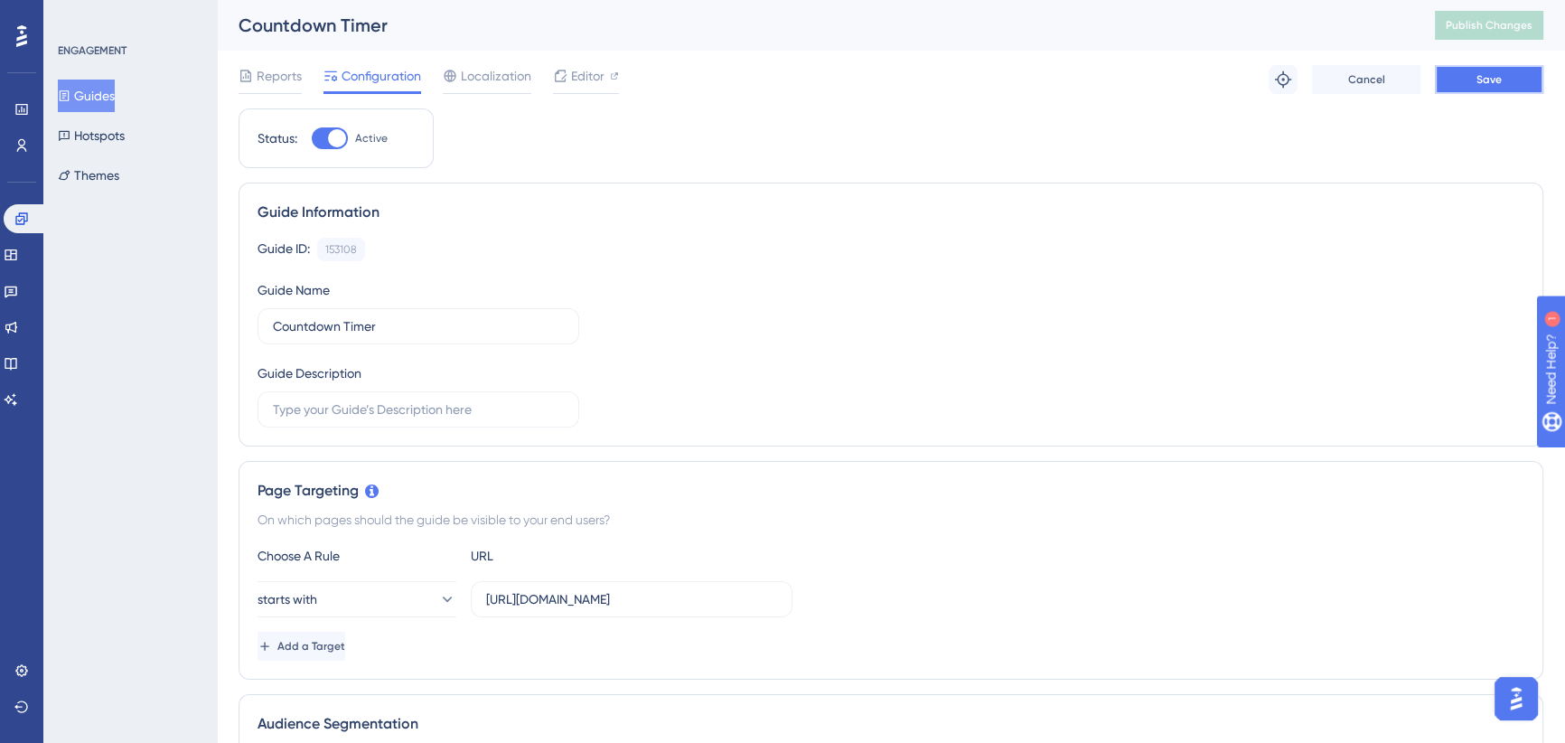
click at [1478, 80] on span "Save" at bounding box center [1489, 79] width 25 height 14
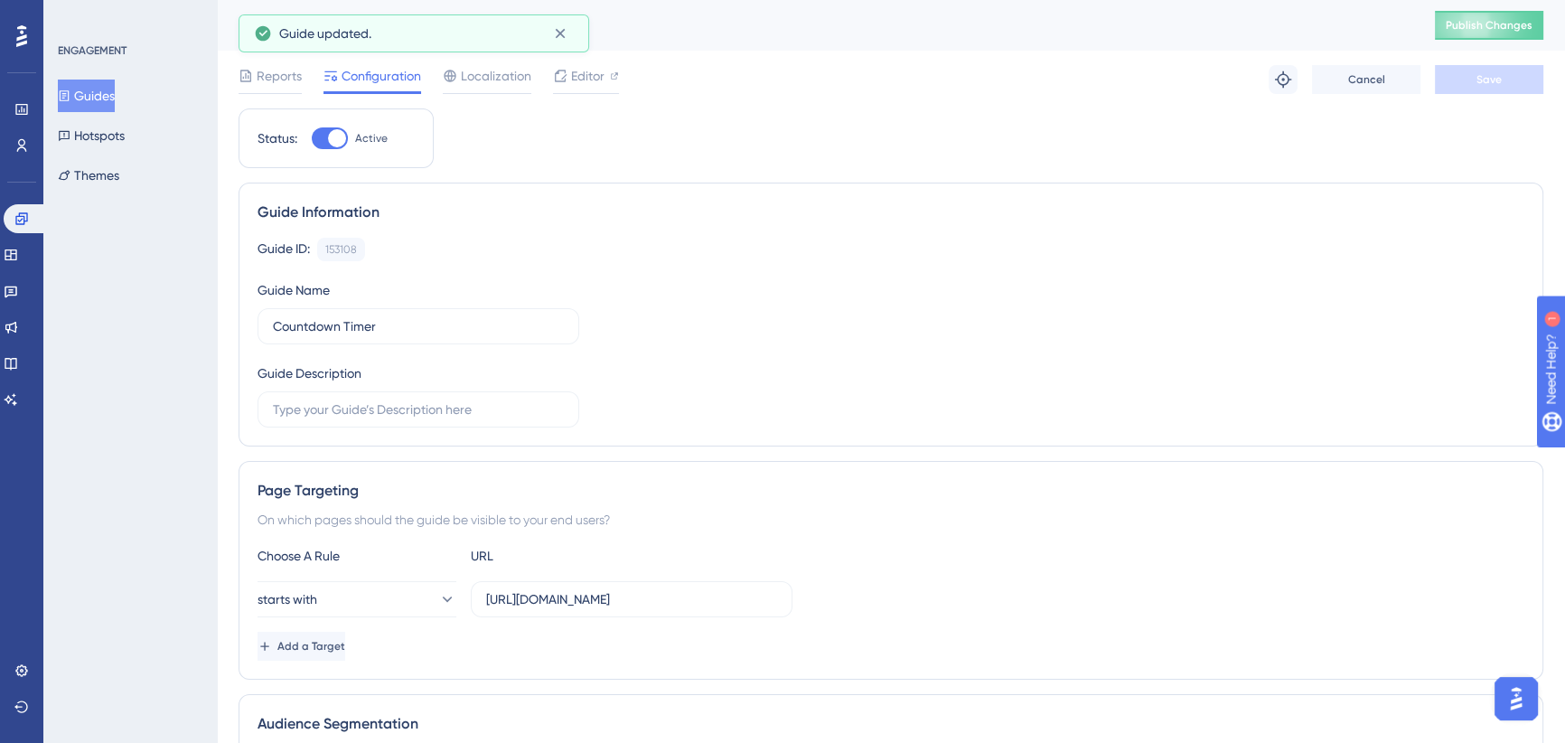
click at [1480, 40] on div "Countdown Timer Publish Changes" at bounding box center [891, 25] width 1348 height 51
click at [1482, 32] on span "Publish Changes" at bounding box center [1489, 25] width 87 height 14
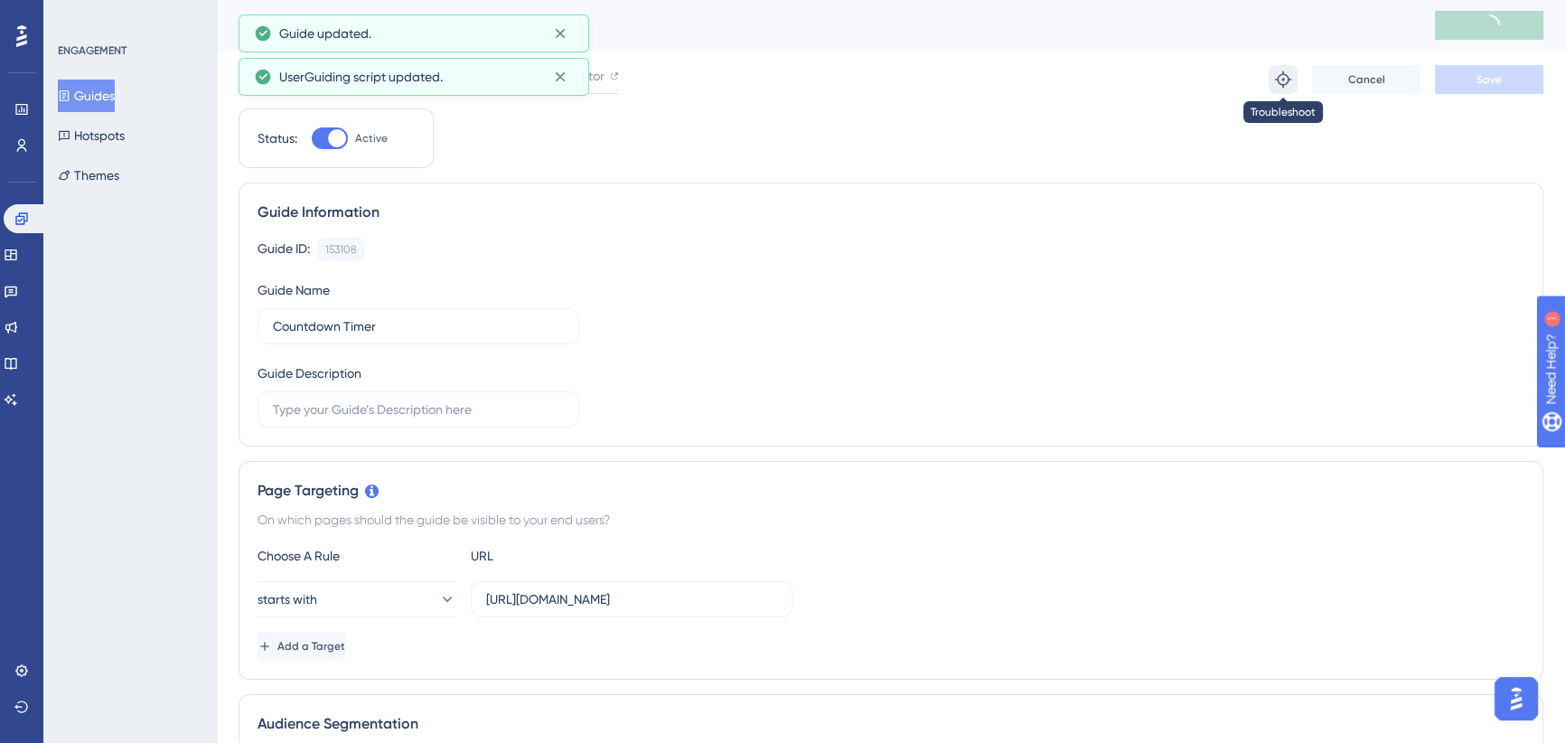
click at [1279, 79] on icon at bounding box center [1283, 79] width 18 height 18
